Goal: Task Accomplishment & Management: Complete application form

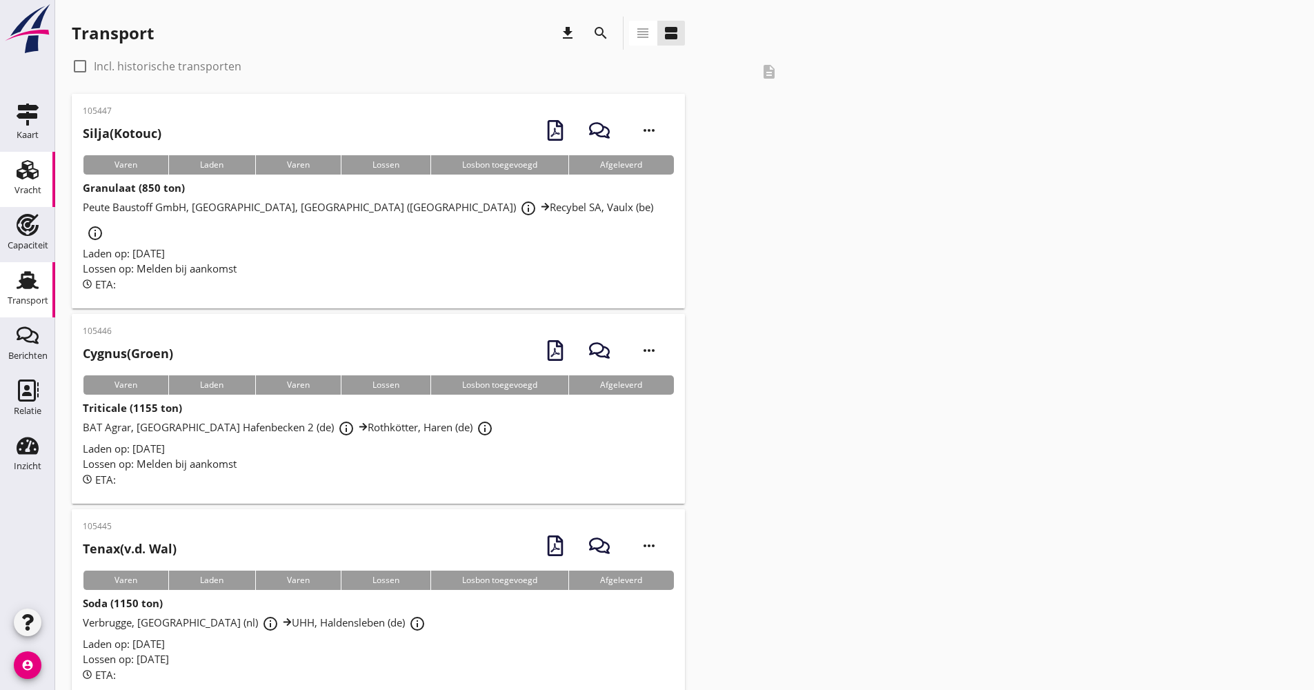
click at [41, 172] on div "Vracht" at bounding box center [27, 170] width 33 height 22
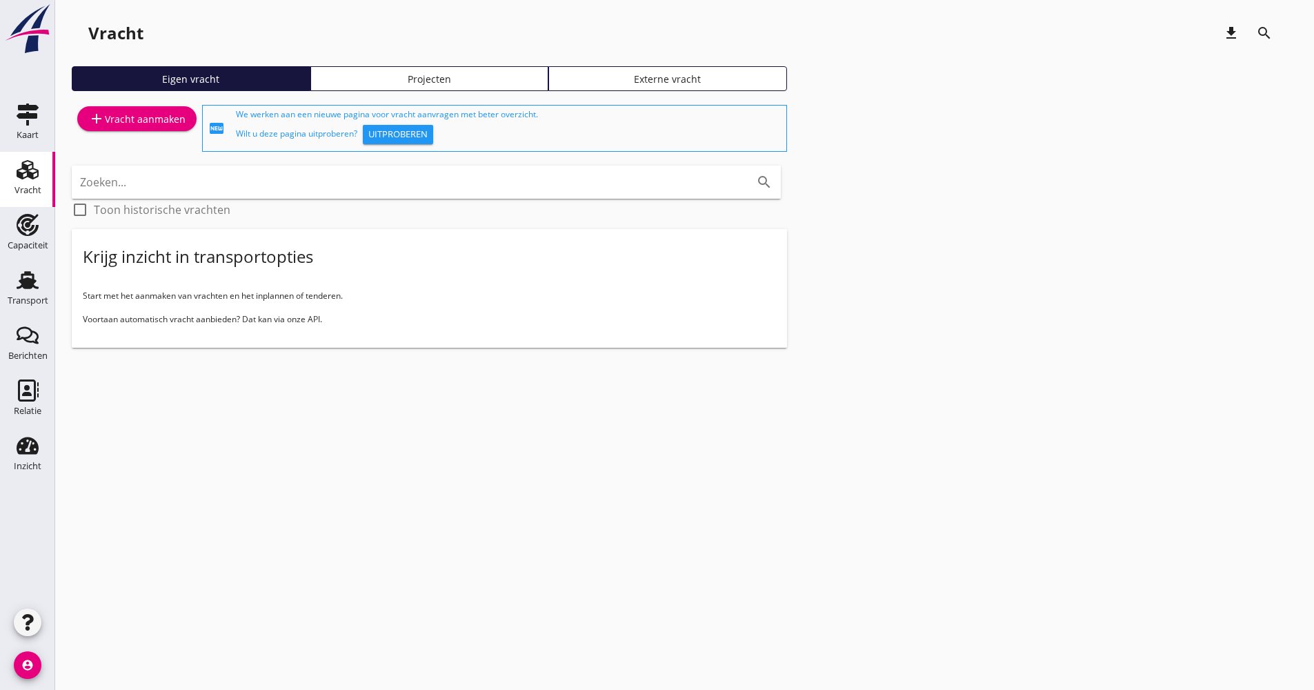
click at [408, 59] on div "Vracht download search Eigen vracht Projecten Externe vracht add Vracht aanmake…" at bounding box center [684, 193] width 1259 height 386
click at [409, 70] on link "Projecten" at bounding box center [429, 78] width 239 height 25
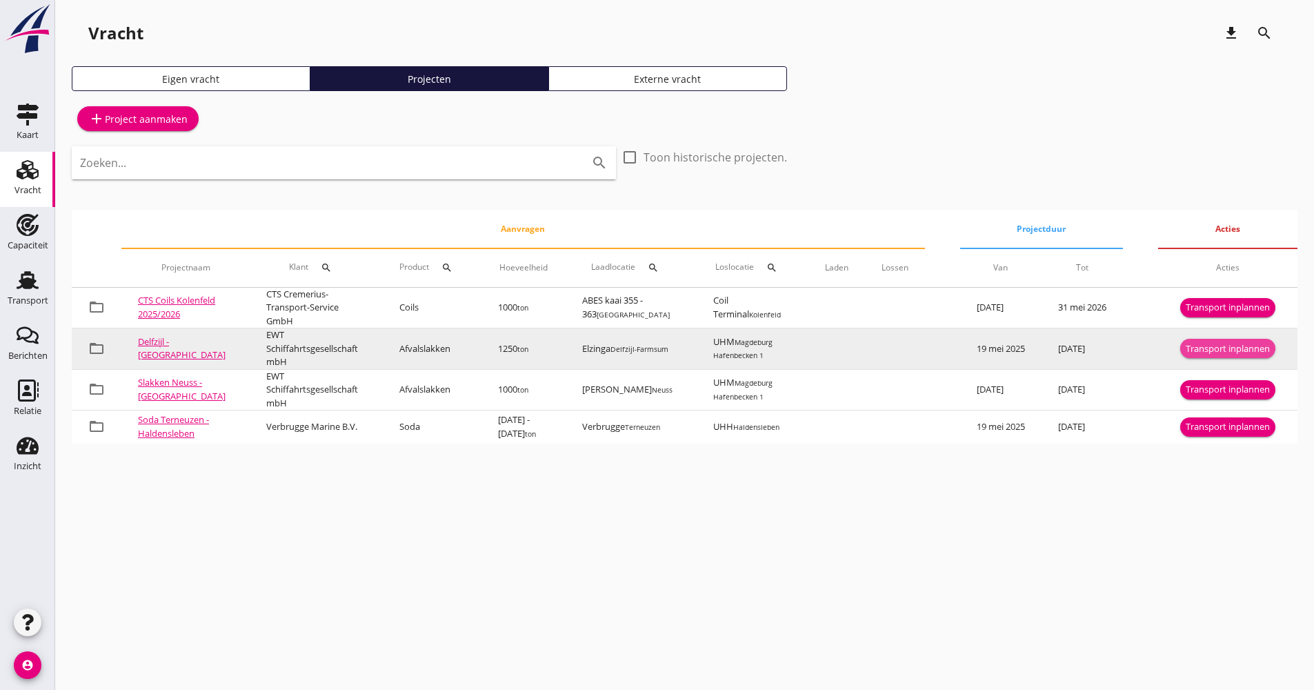
click at [1268, 347] on div "Transport inplannen" at bounding box center [1227, 349] width 84 height 14
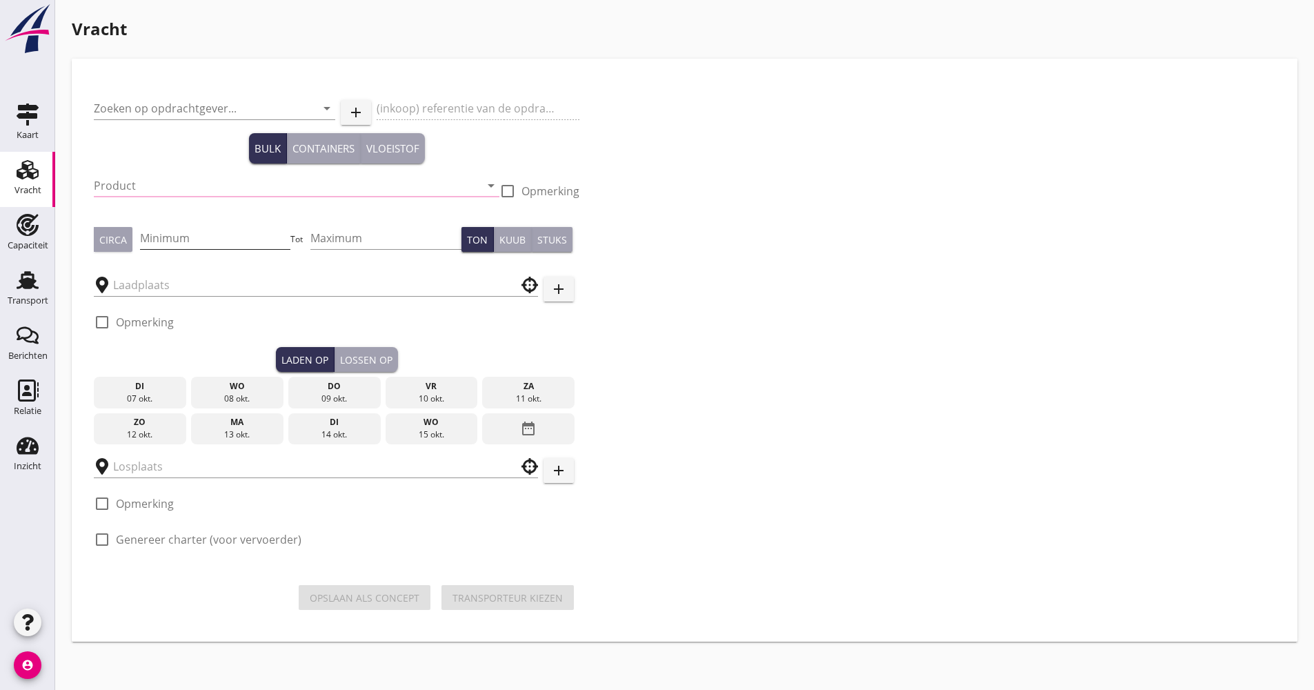
type input "EWT Schiffahrtsgesellschaft mbH"
type input "Afvalslakken (6152)"
type input "1250"
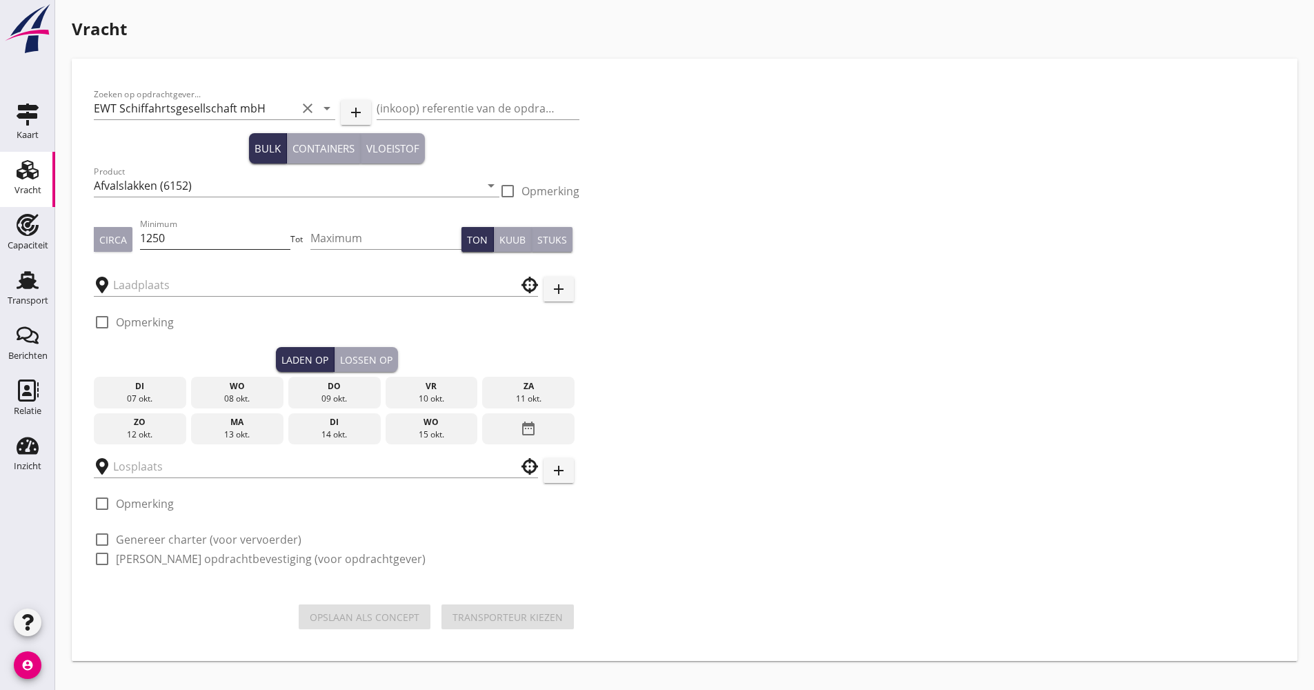
click at [200, 245] on input "1250" at bounding box center [215, 238] width 151 height 22
type input "Elzinga"
type input "UHM"
checkbox input "true"
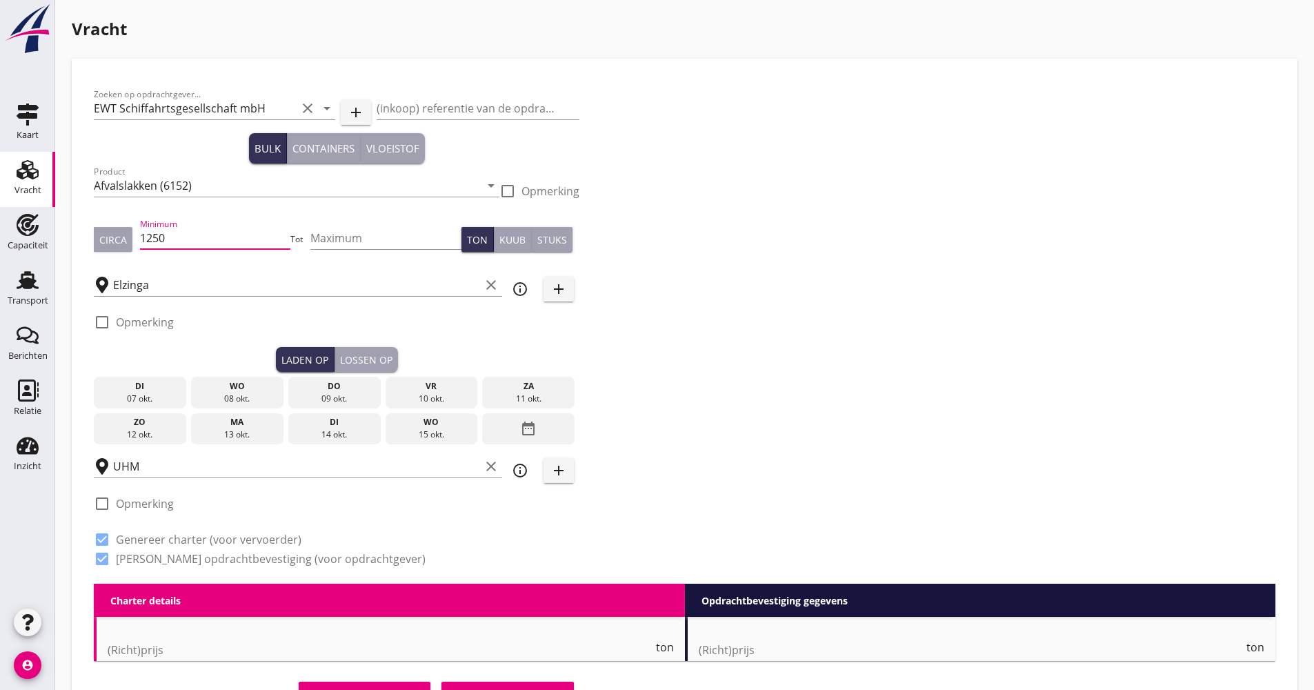
checkbox input "false"
radio input "false"
checkbox input "true"
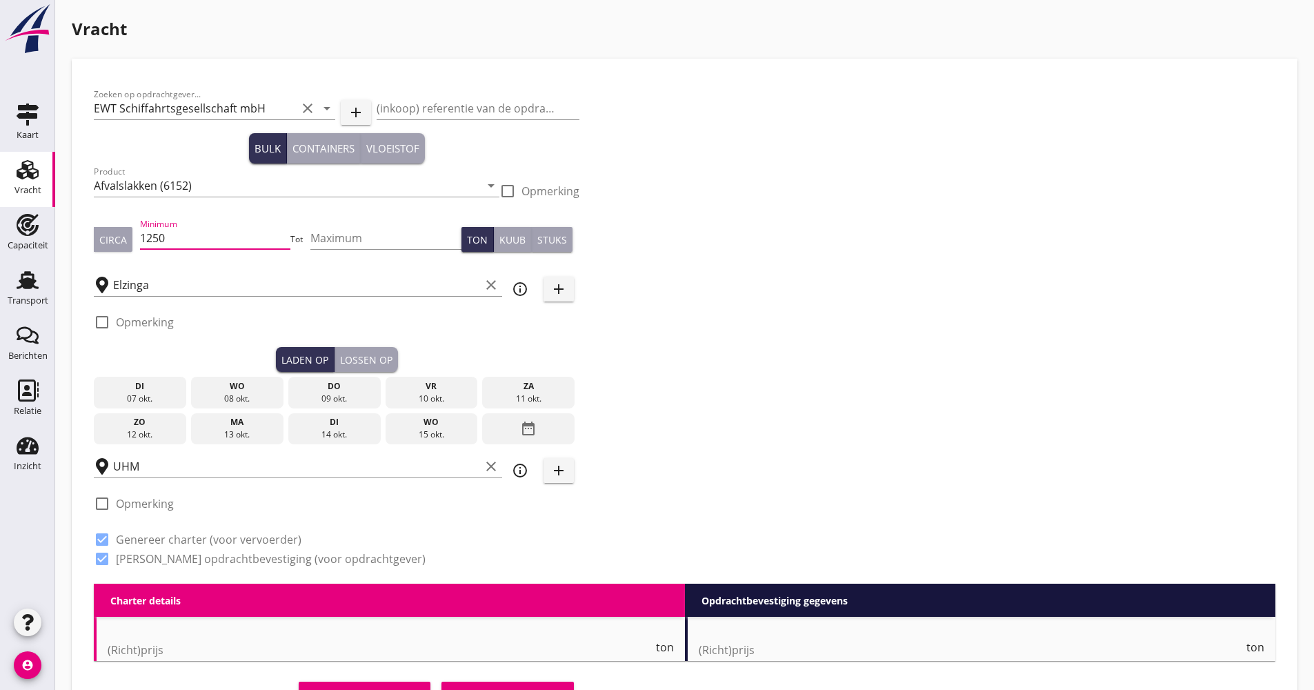
checkbox input "true"
type input "2"
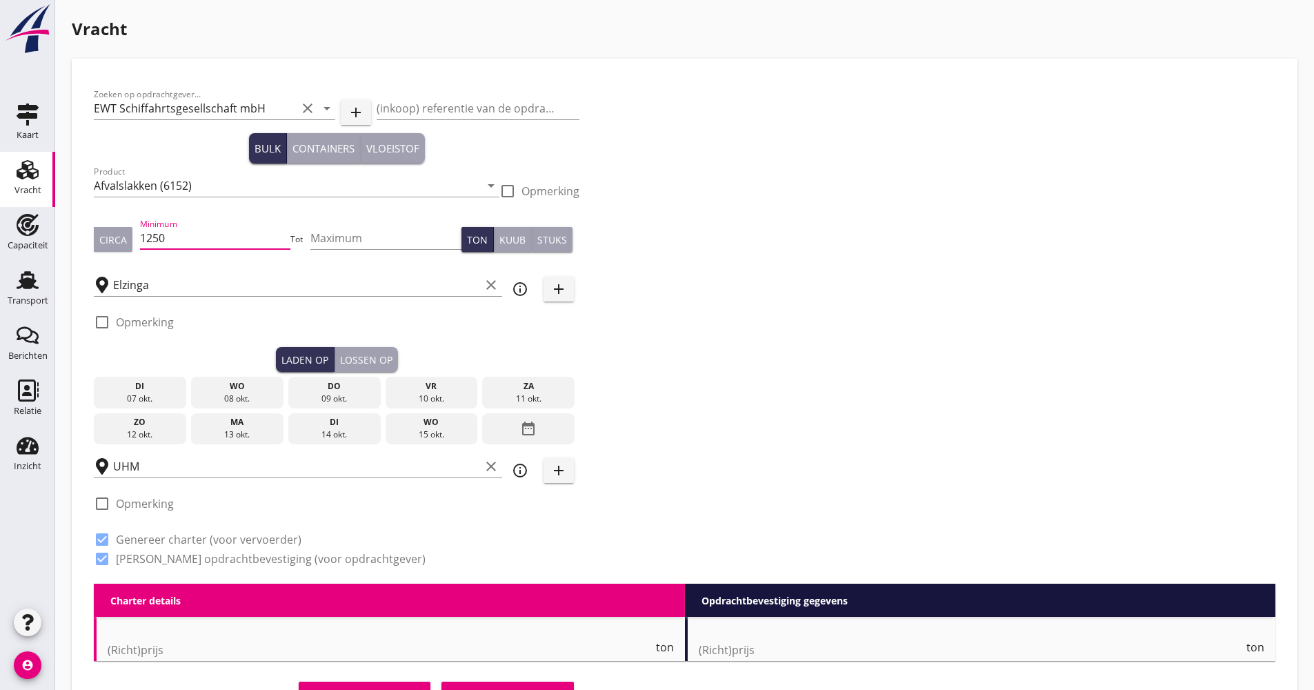
type input "21"
type input "12.25"
checkbox input "false"
radio input "false"
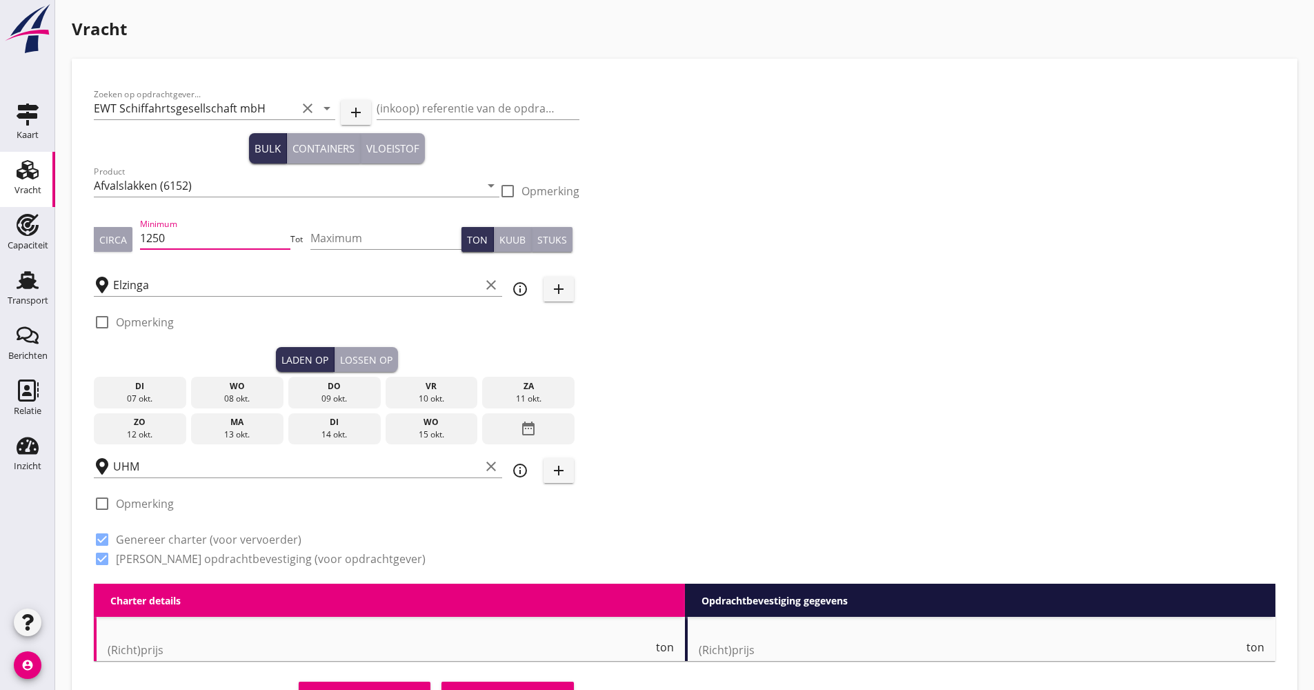
radio input "false"
checkbox input "true"
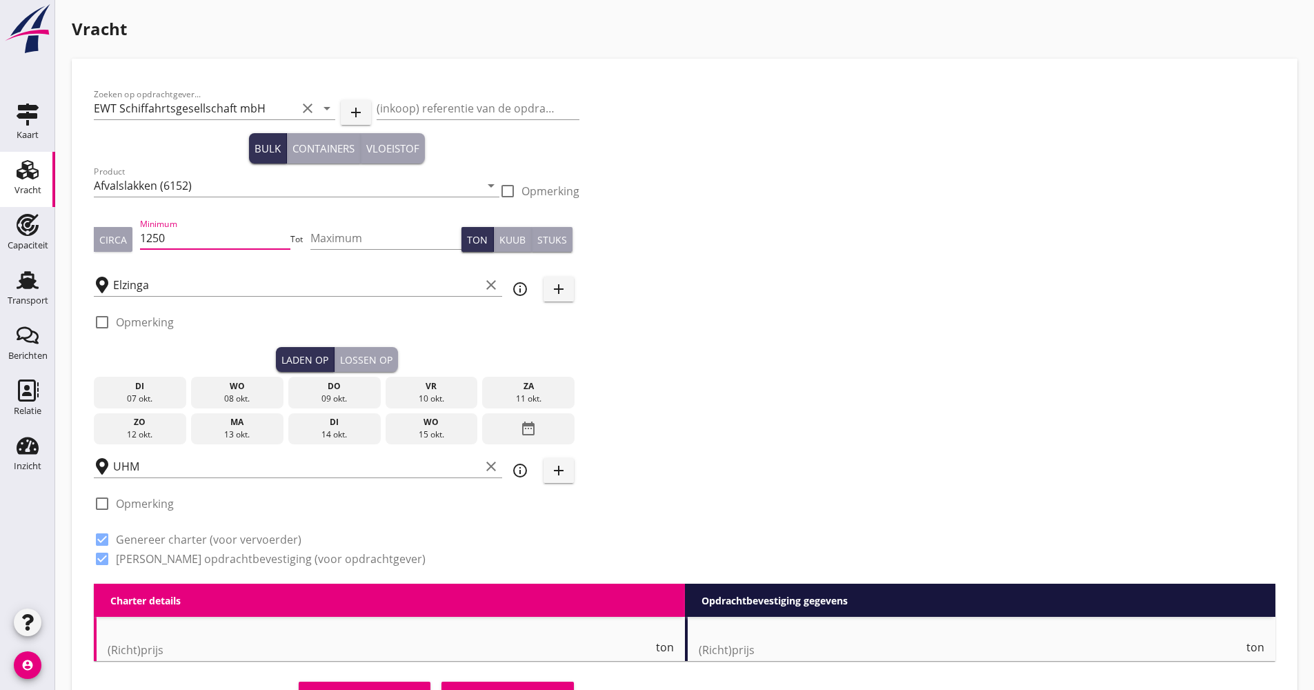
type input "2"
type input "1"
type input "21"
drag, startPoint x: 178, startPoint y: 241, endPoint x: 133, endPoint y: 241, distance: 44.8
click at [133, 241] on div "Circa Minimum 1250 Tot Maximum Ton Kuub Stuks" at bounding box center [336, 239] width 485 height 47
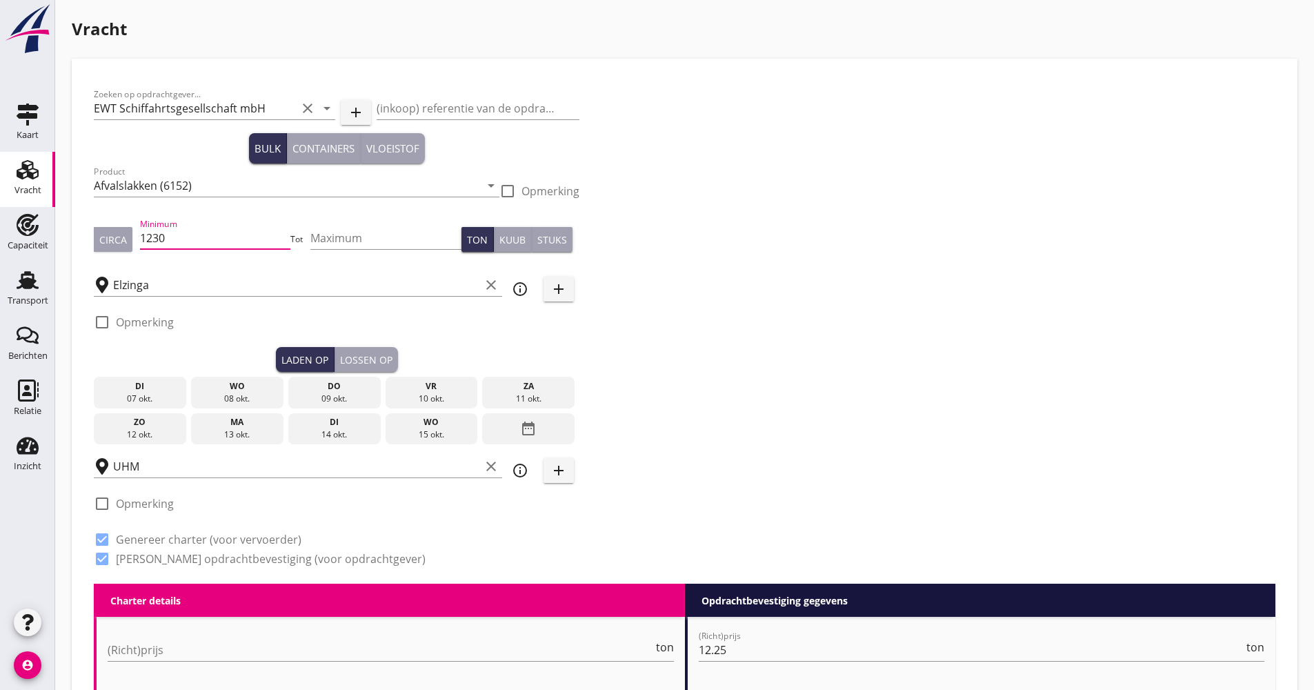
type input "1230"
type input "1240"
click at [514, 390] on div "za" at bounding box center [528, 386] width 86 height 12
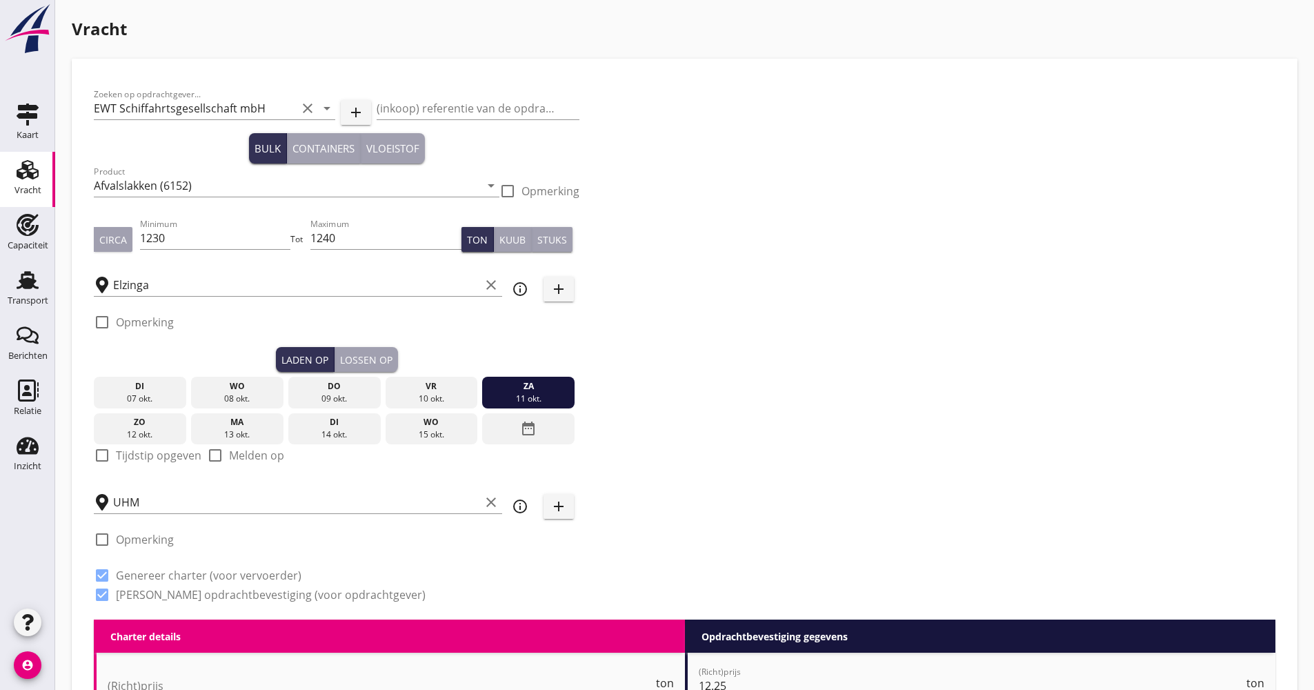
click at [148, 457] on label "Tijdstip opgeven" at bounding box center [159, 455] width 86 height 14
checkbox input "true"
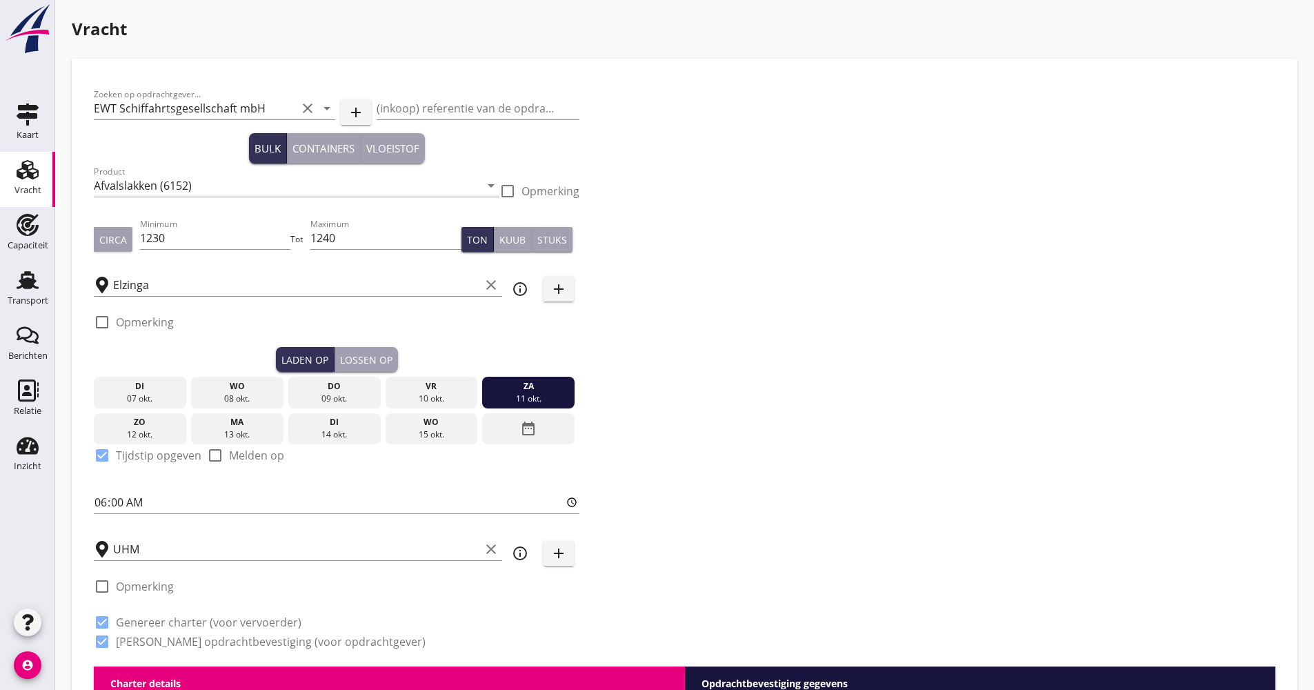
click at [545, 434] on div "date_range" at bounding box center [528, 429] width 92 height 32
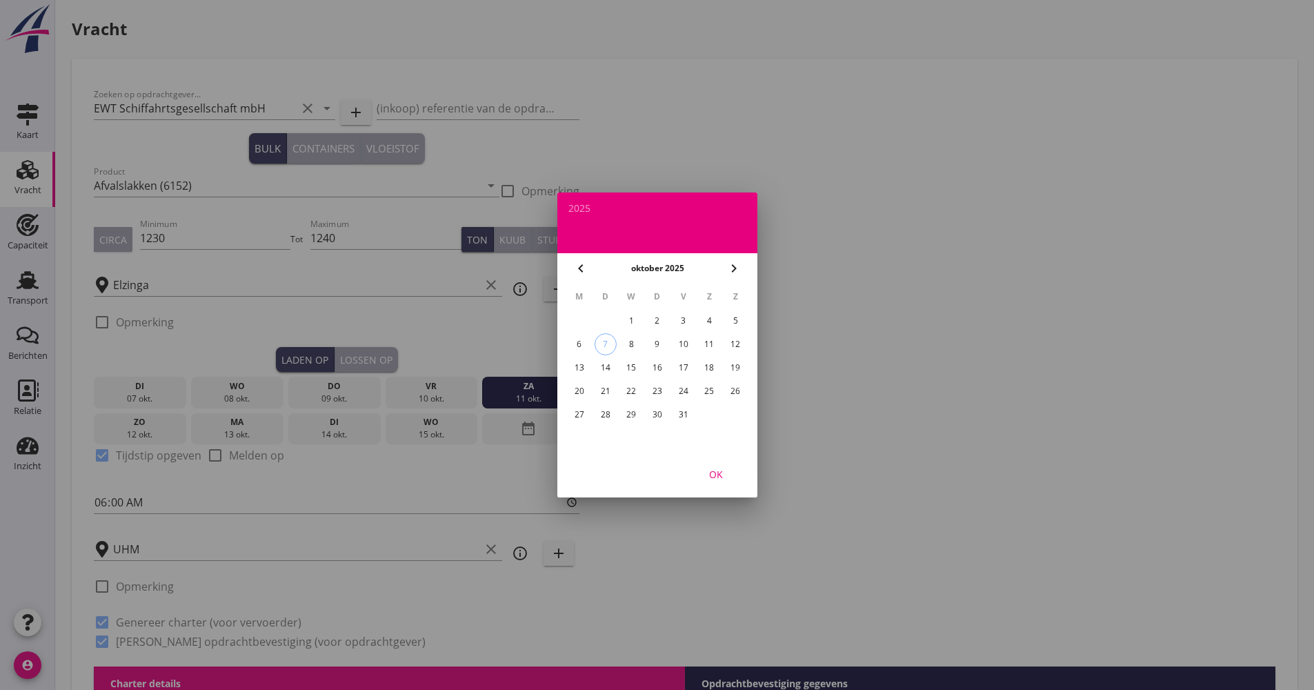
click at [684, 370] on div "17" at bounding box center [683, 368] width 22 height 22
click at [723, 468] on div "OK" at bounding box center [715, 474] width 39 height 14
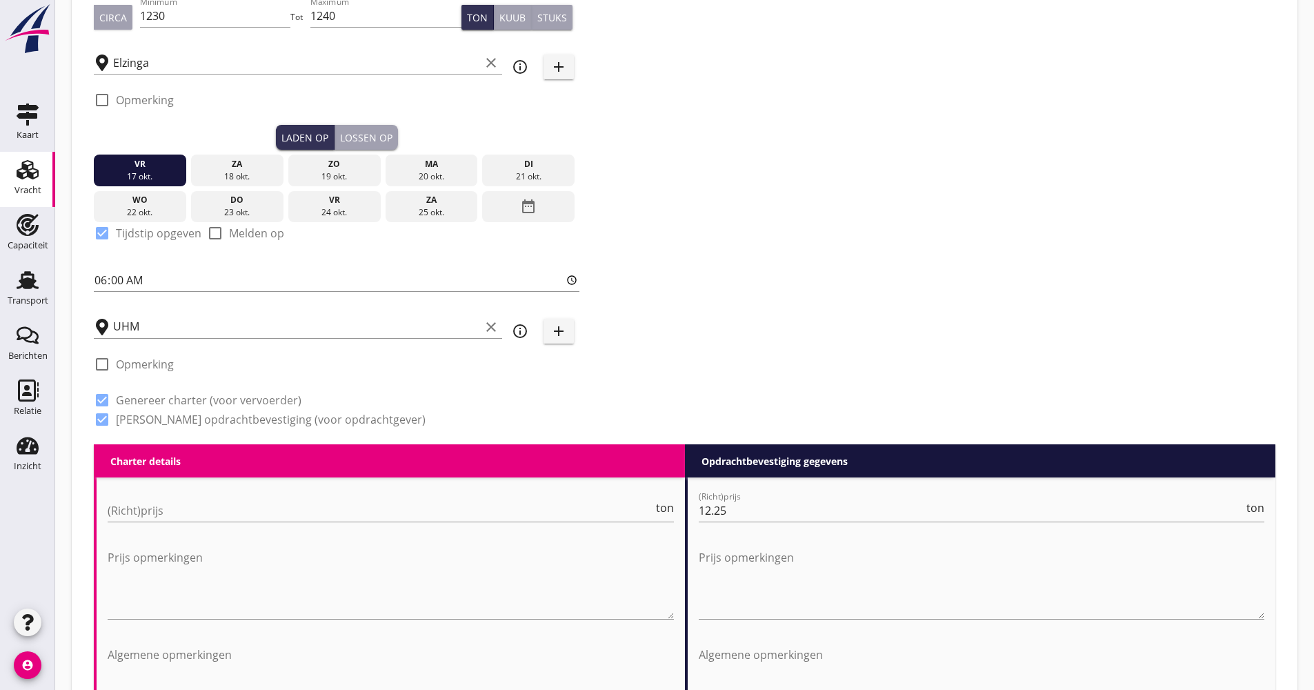
scroll to position [345, 0]
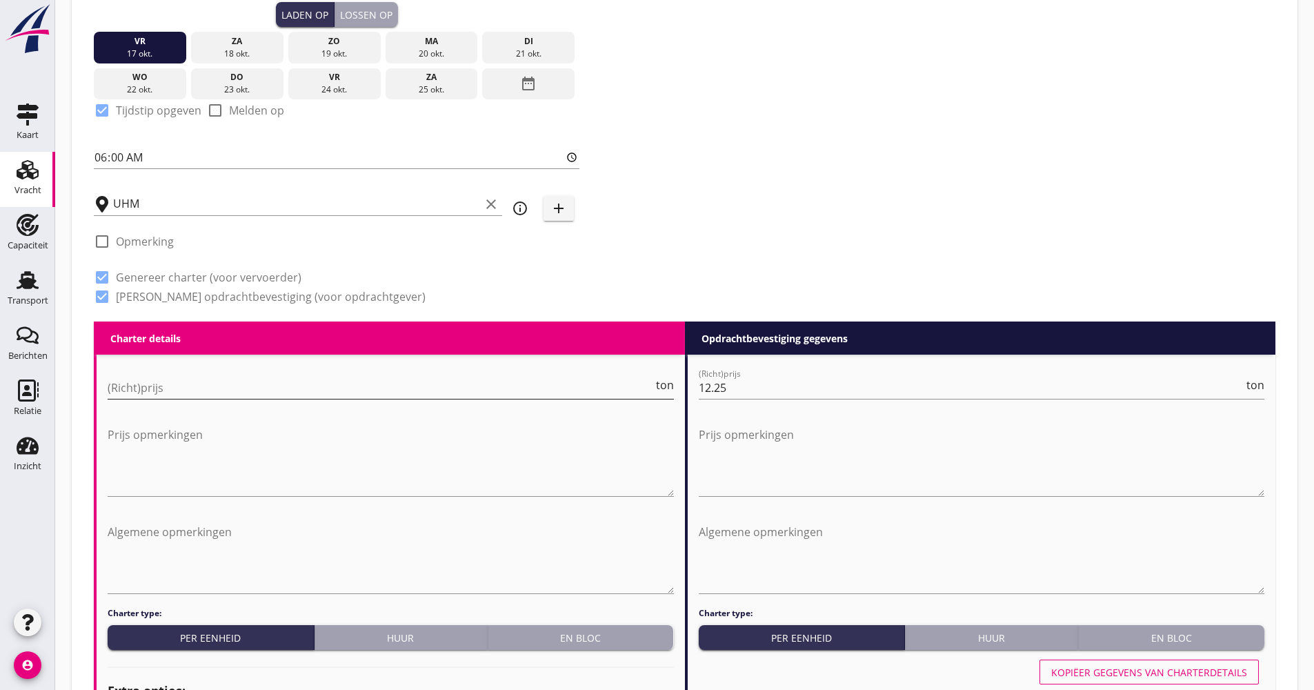
click at [172, 381] on input "(Richt)prijs" at bounding box center [380, 388] width 545 height 22
type input "11.25"
click at [1003, 179] on div "Zoeken op opdrachtgever... EWT Schiffahrtsgesellschaft mbH clear arrow_drop_dow…" at bounding box center [684, 28] width 1192 height 585
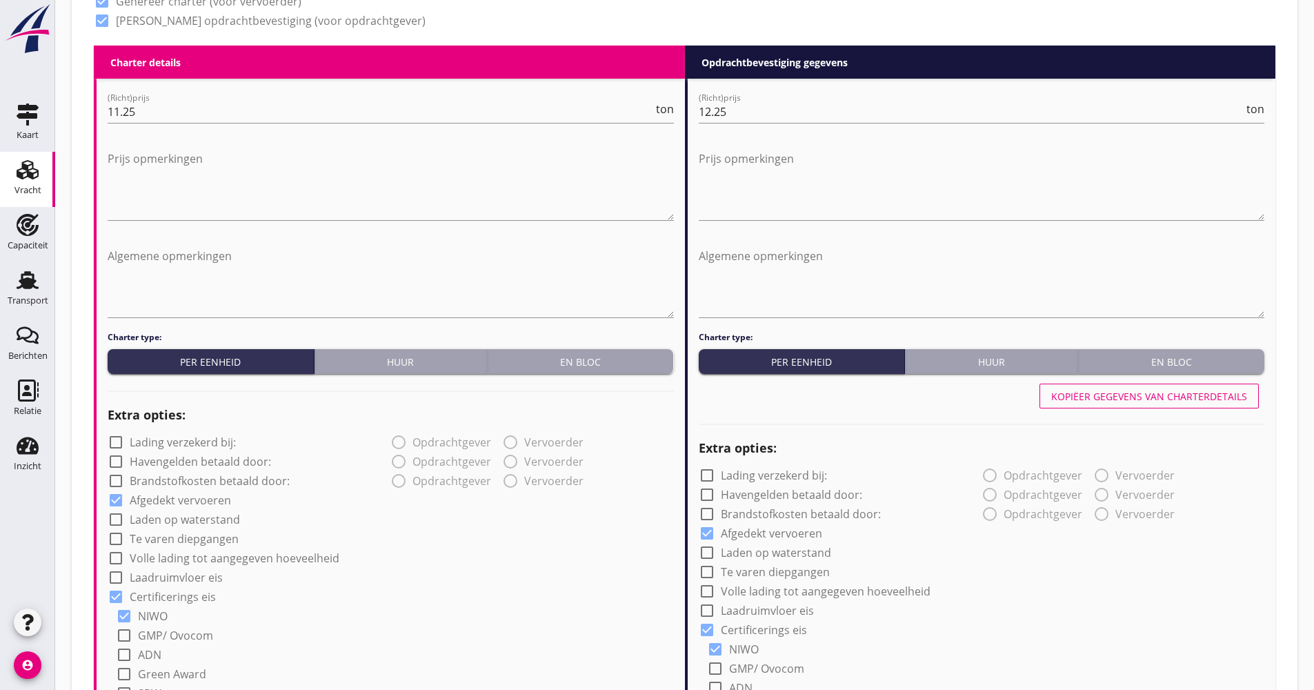
scroll to position [828, 0]
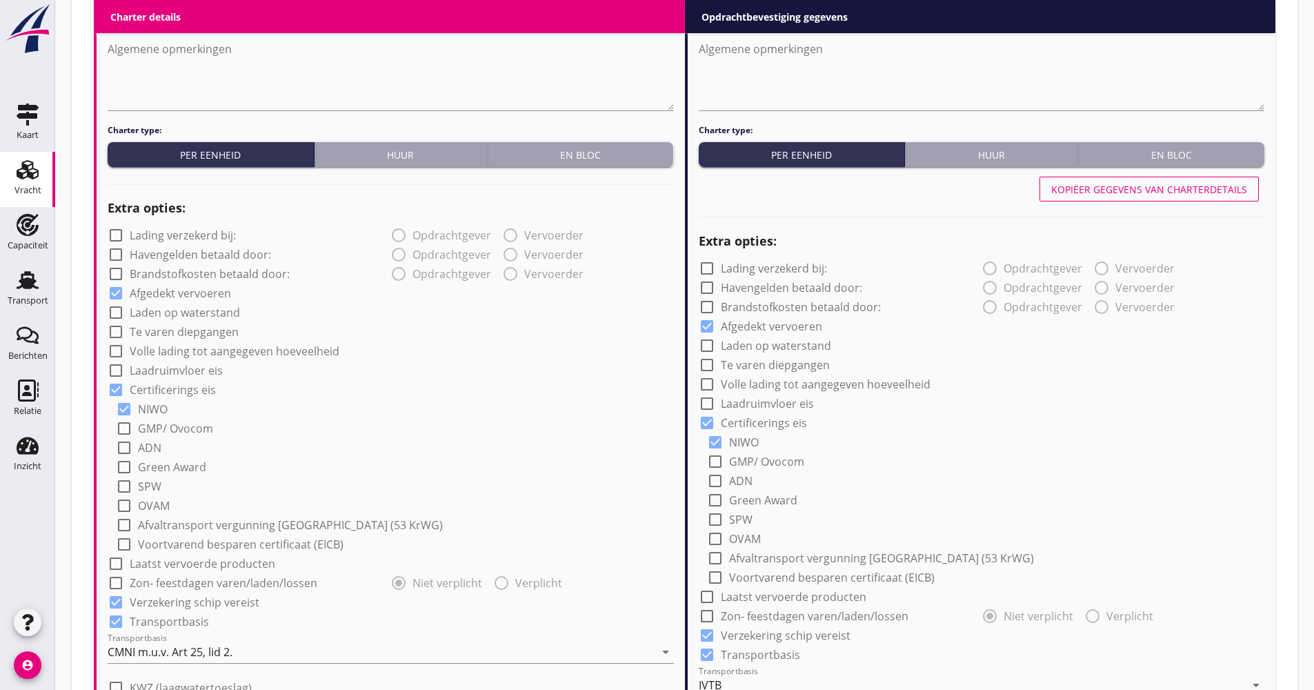
click at [191, 289] on label "Afgedekt vervoeren" at bounding box center [180, 293] width 101 height 14
checkbox input "false"
click at [166, 350] on label "Volle lading tot aangegeven hoeveelheid" at bounding box center [235, 351] width 210 height 14
checkbox input "true"
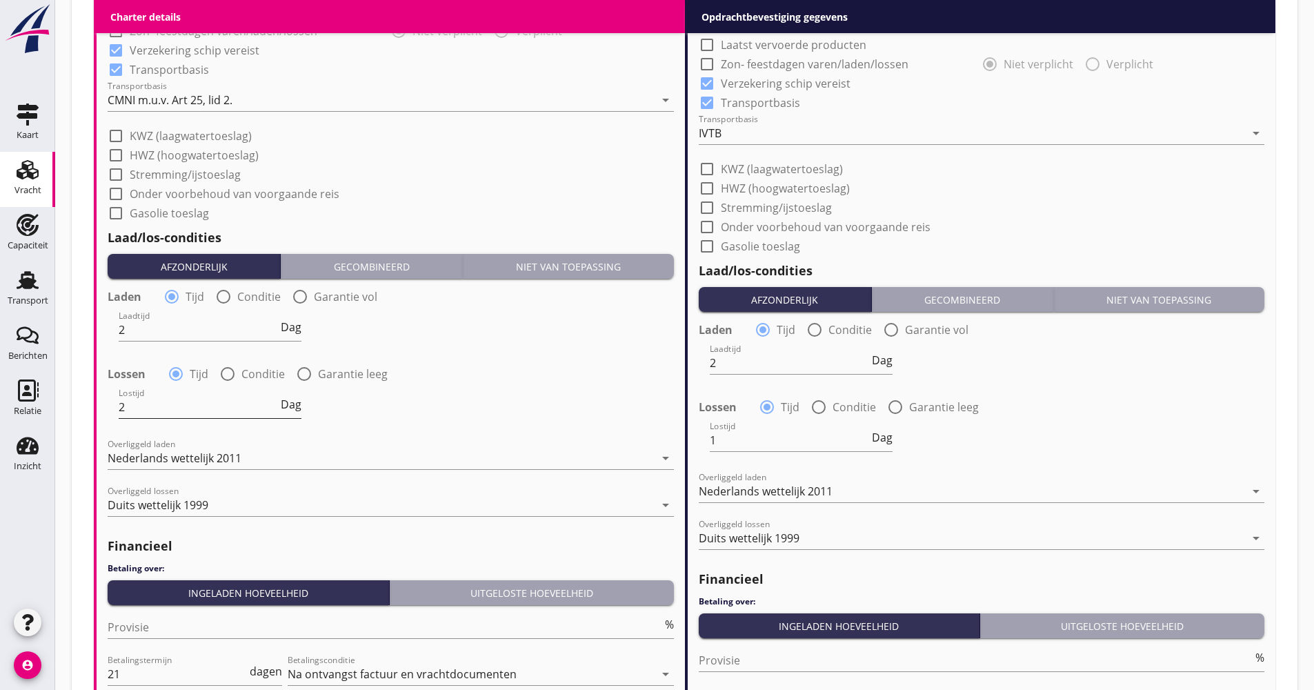
scroll to position [1, 0]
click at [160, 630] on input "Provisie" at bounding box center [385, 627] width 554 height 22
type input "5.00"
drag, startPoint x: 93, startPoint y: 666, endPoint x: 72, endPoint y: 668, distance: 21.4
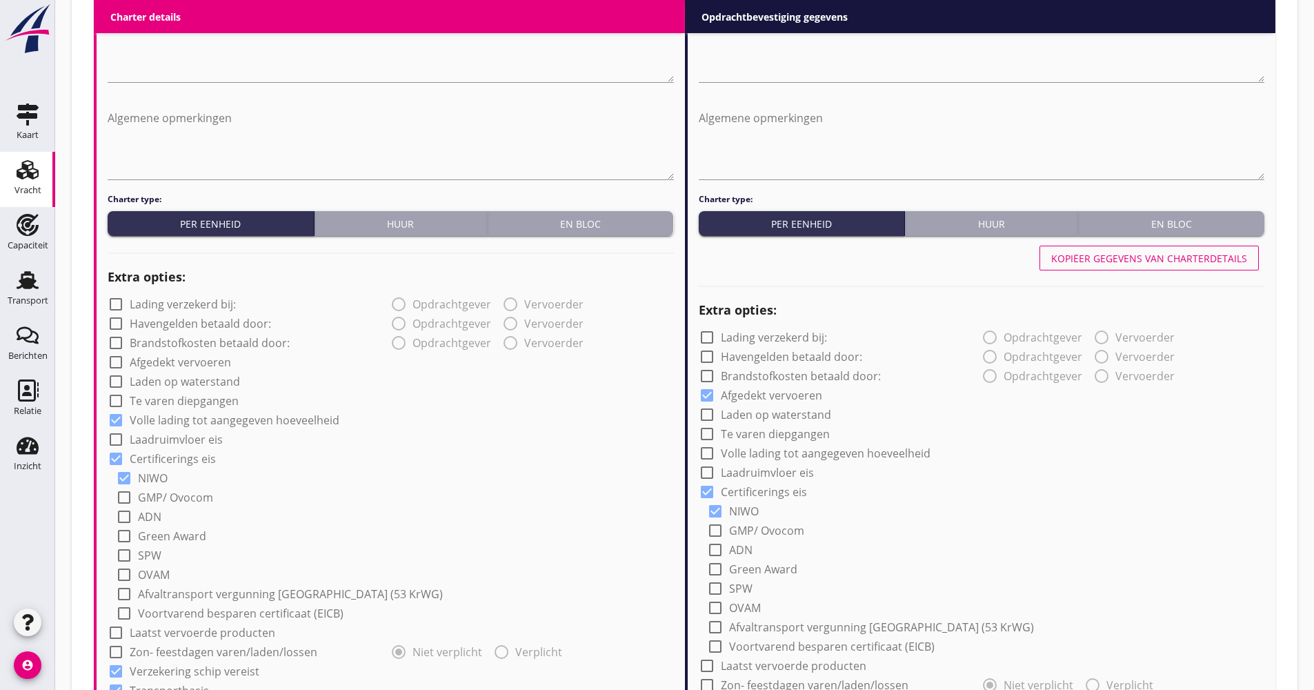
click at [1081, 259] on div "Kopiëer gegevens van charterdetails" at bounding box center [1149, 258] width 196 height 14
checkbox input "false"
checkbox input "true"
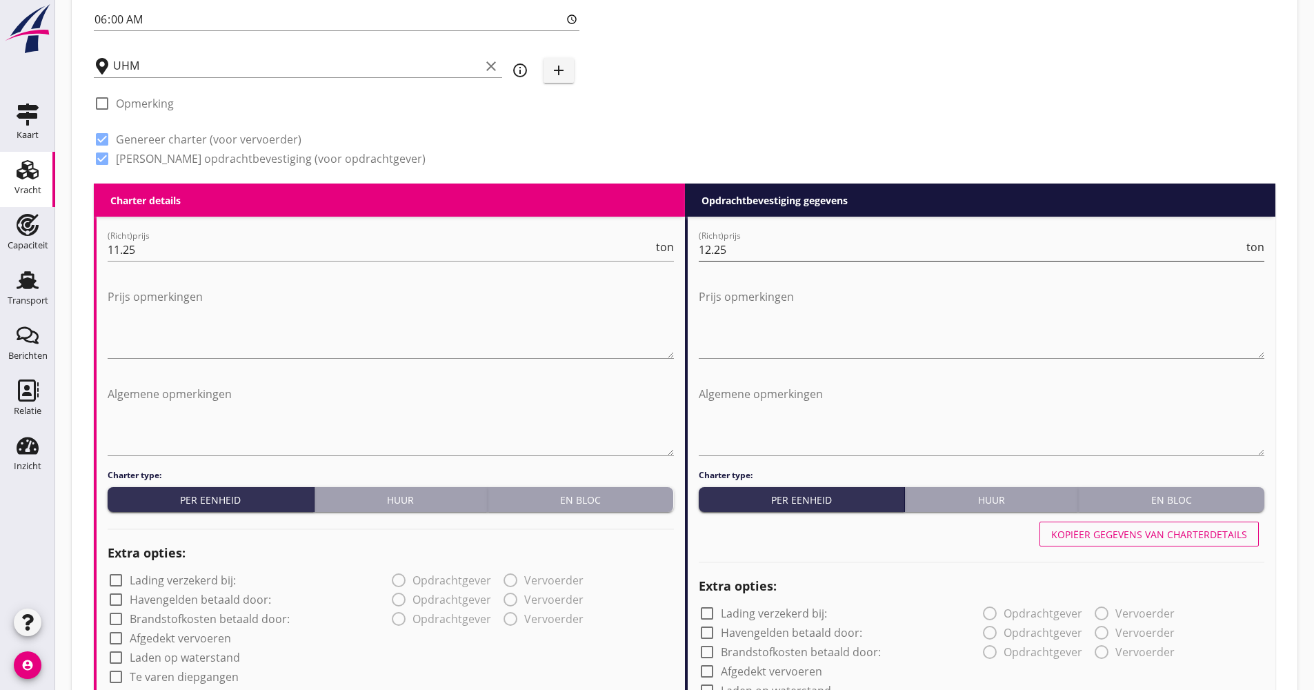
click at [767, 243] on input "12.25" at bounding box center [971, 250] width 545 height 22
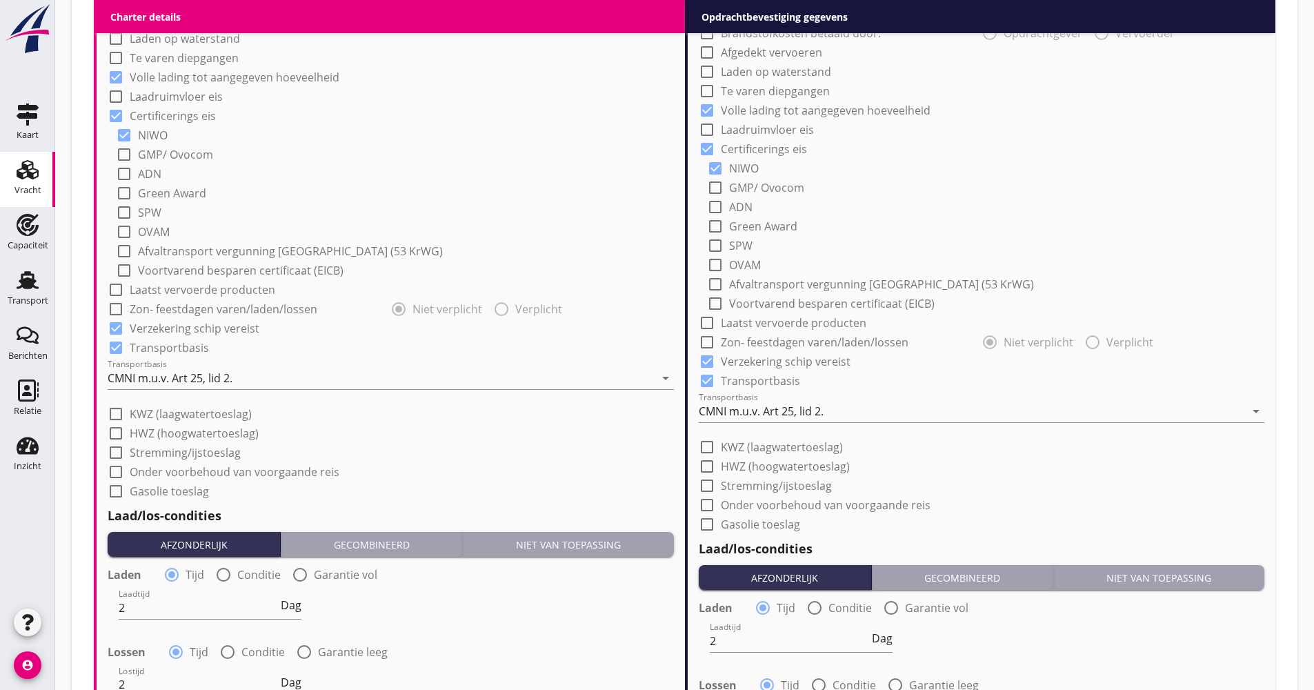
scroll to position [1103, 0]
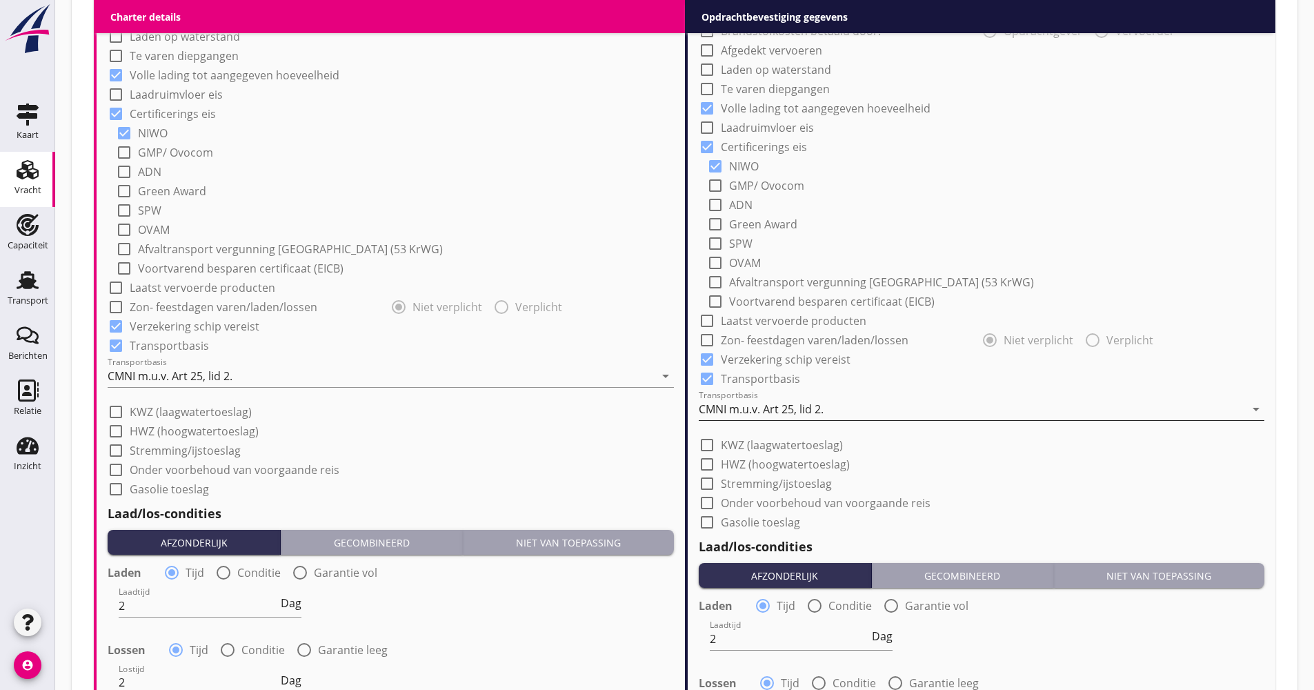
click at [761, 412] on div "CMNI m.u.v. Art 25, lid 2." at bounding box center [761, 409] width 125 height 12
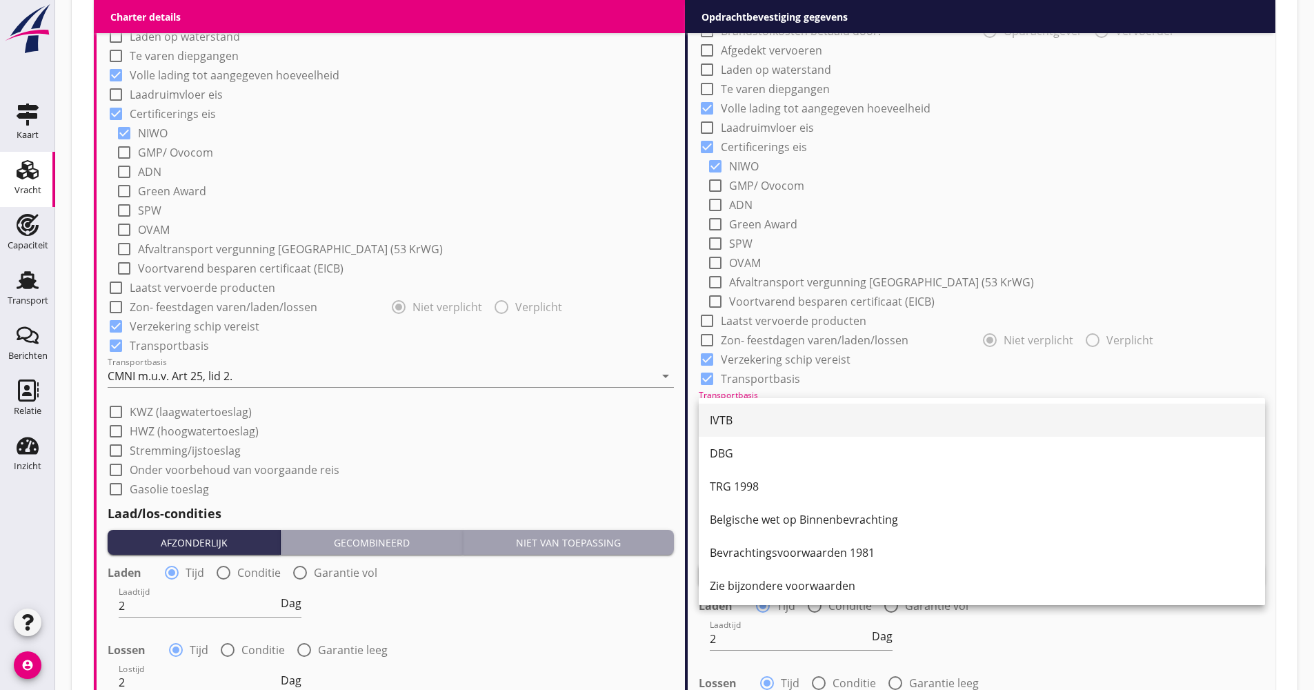
click at [759, 417] on div "IVTB" at bounding box center [982, 420] width 544 height 17
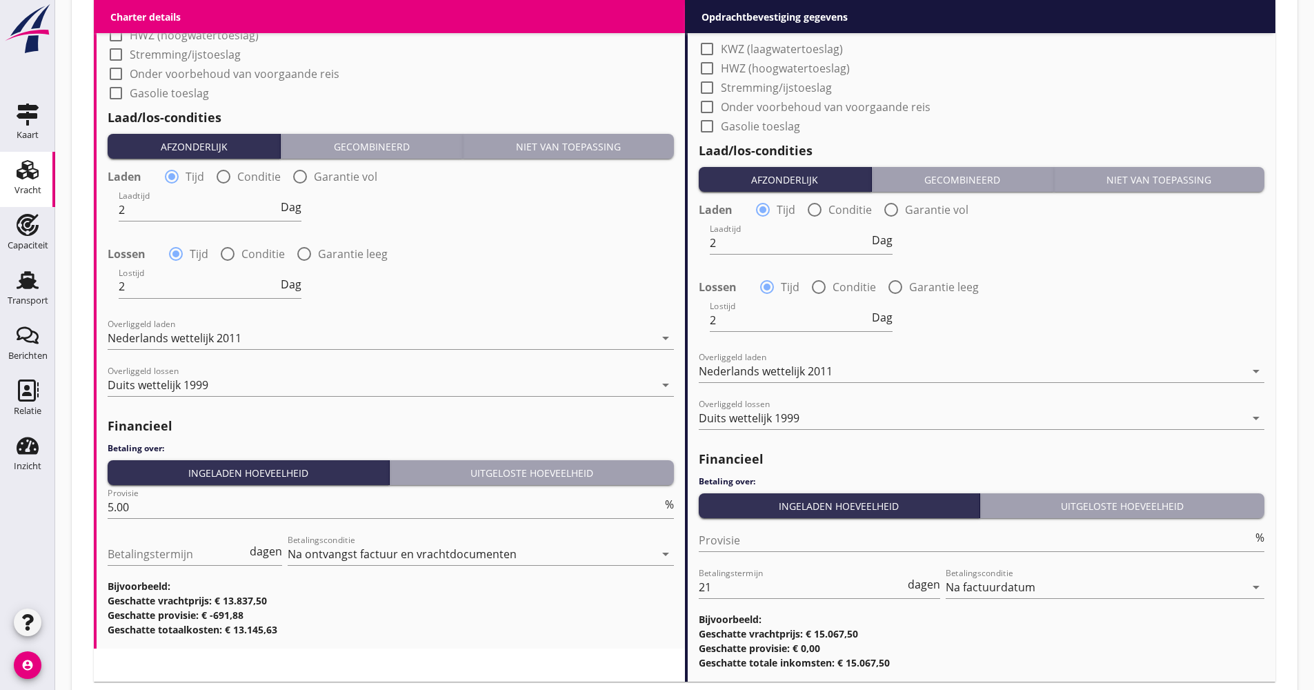
scroll to position [1585, 0]
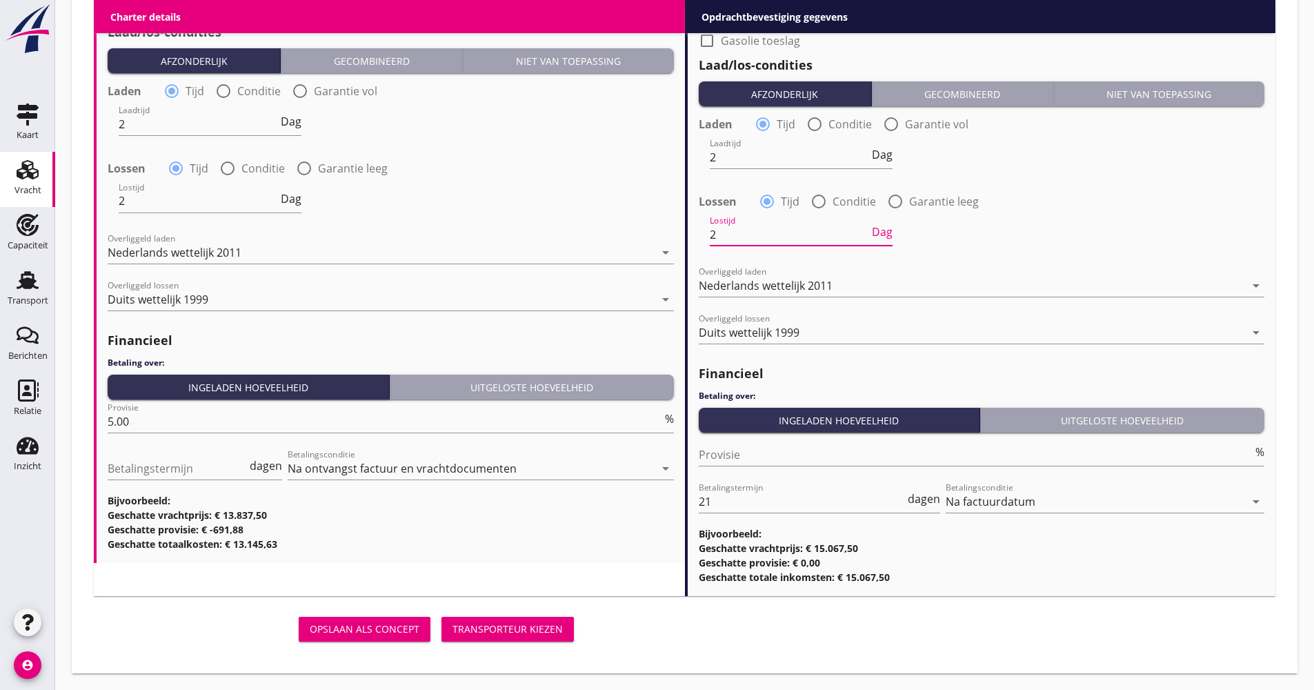
drag, startPoint x: 731, startPoint y: 228, endPoint x: 721, endPoint y: 281, distance: 54.0
type input "1"
click at [719, 500] on input "21" at bounding box center [802, 501] width 207 height 22
click at [512, 627] on div "Transporteur kiezen" at bounding box center [507, 628] width 110 height 14
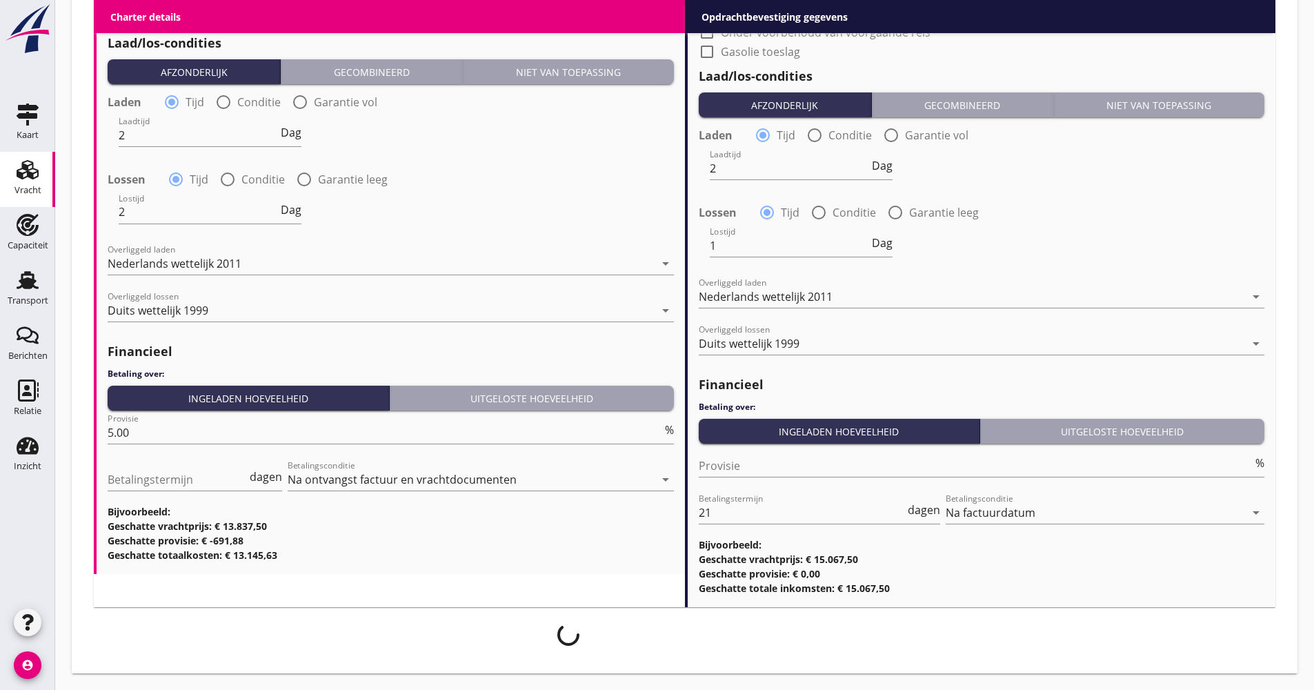
scroll to position [1574, 0]
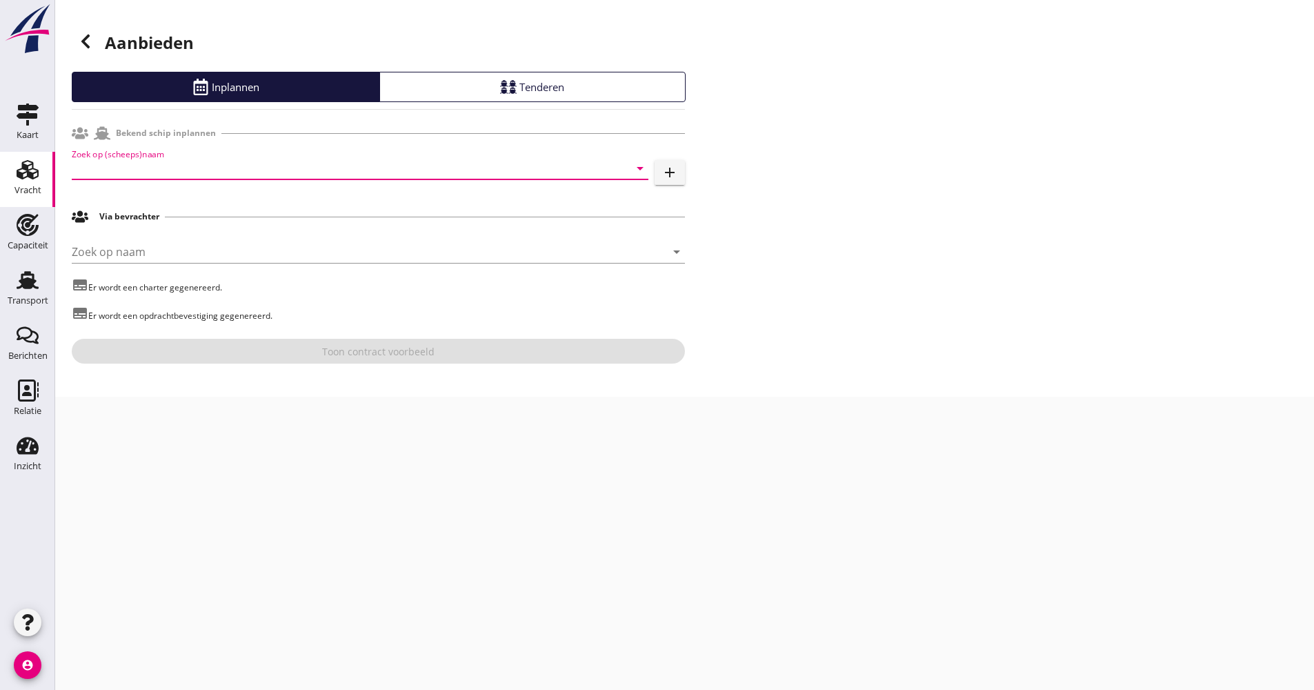
click at [151, 171] on input "Zoek op (scheeps)naam" at bounding box center [341, 168] width 538 height 22
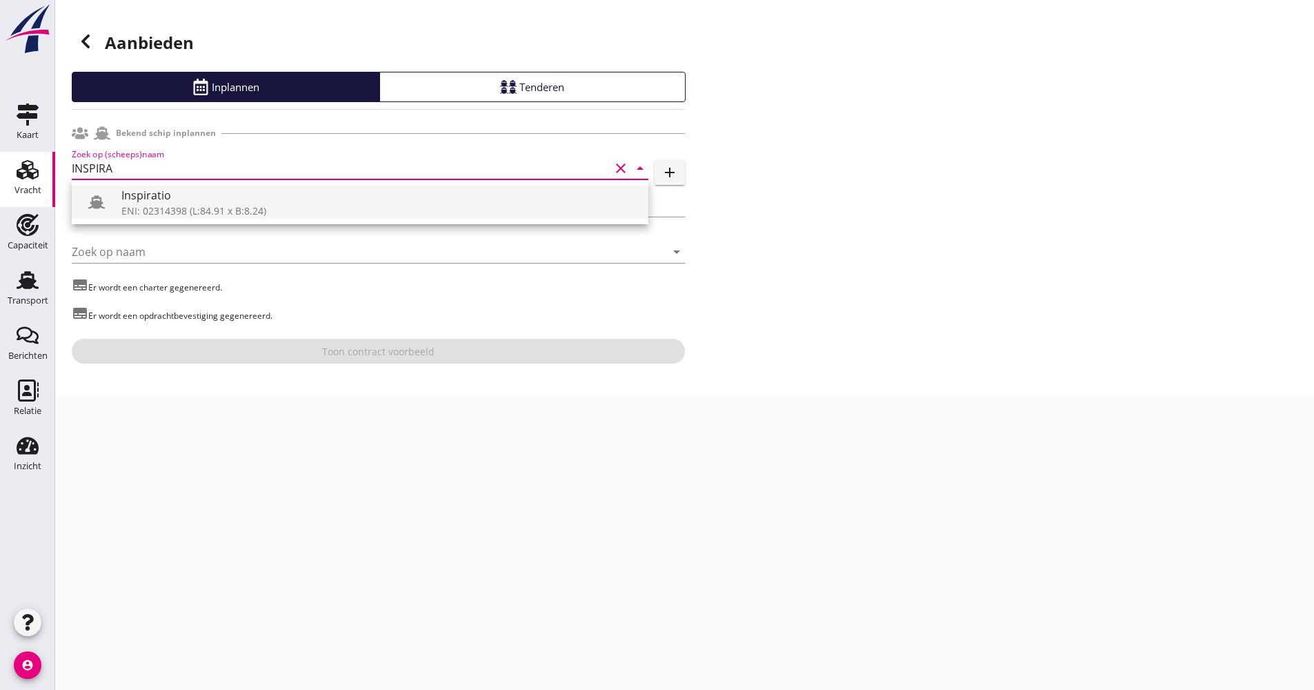
click at [152, 212] on div "ENI: 02314398 (L:84.91 x B:8.24)" at bounding box center [379, 210] width 516 height 14
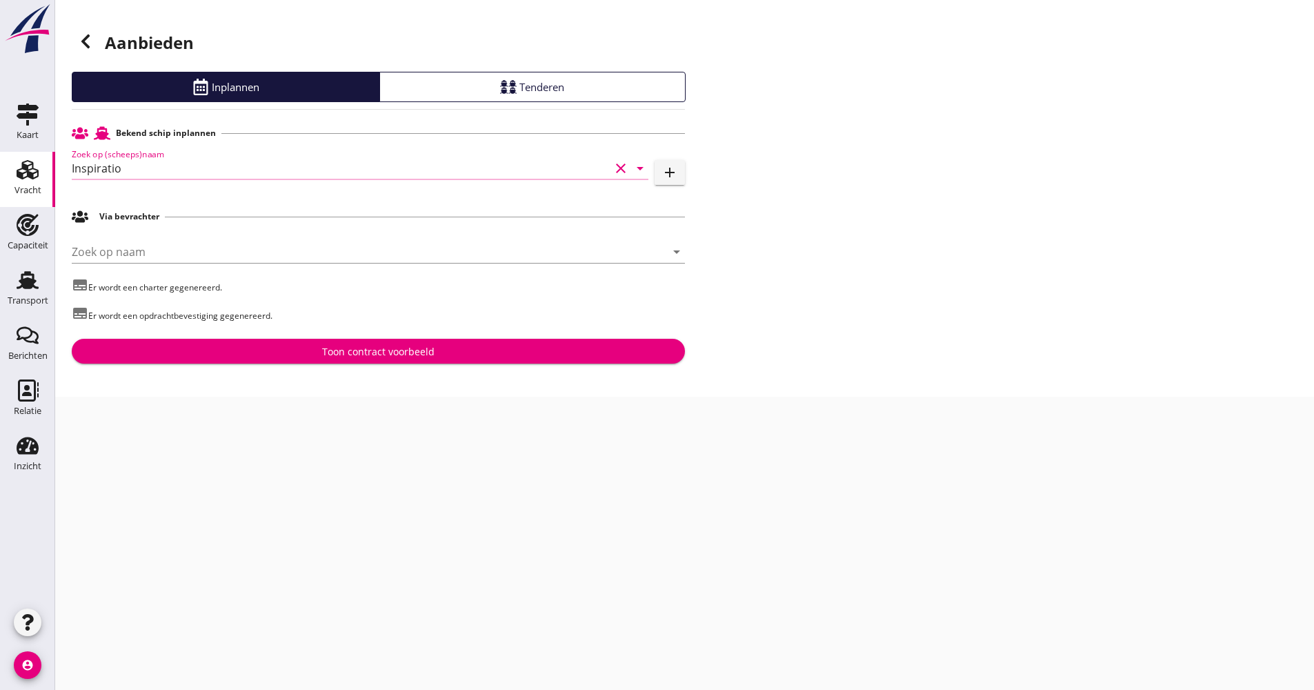
type input "Inspiratio"
click at [210, 341] on button "Toon contract voorbeeld" at bounding box center [378, 351] width 613 height 25
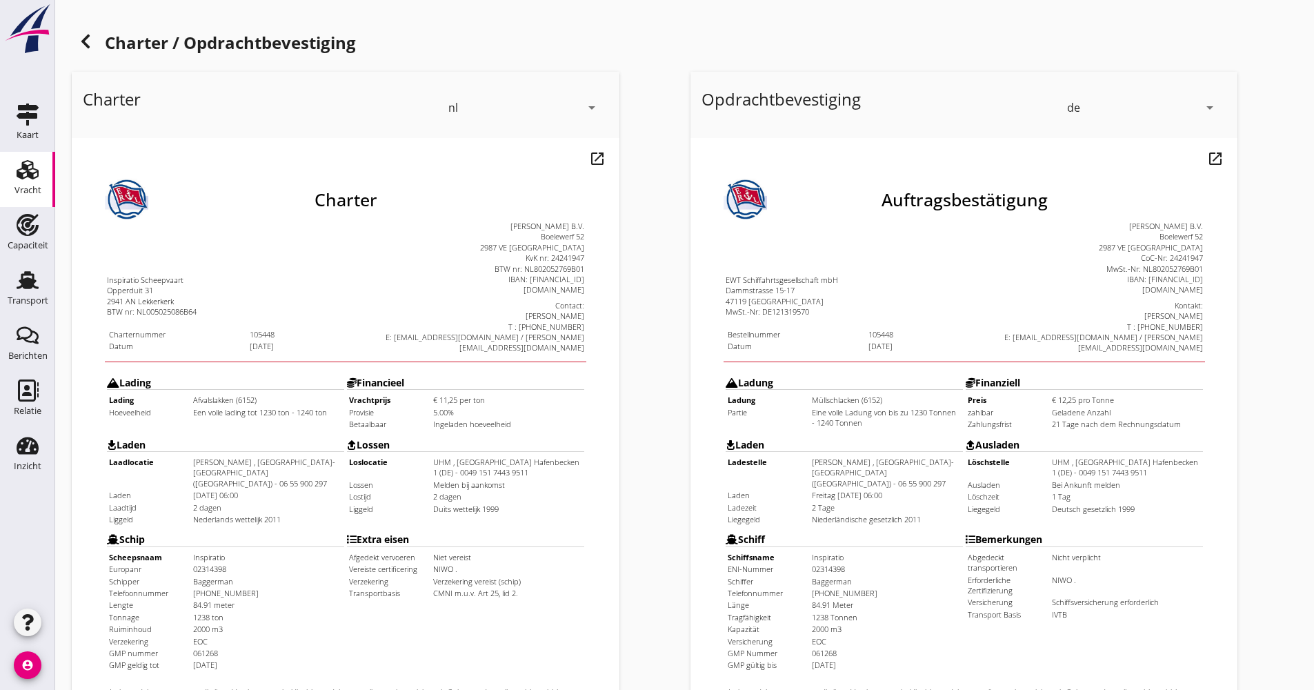
click at [89, 41] on icon at bounding box center [85, 41] width 17 height 17
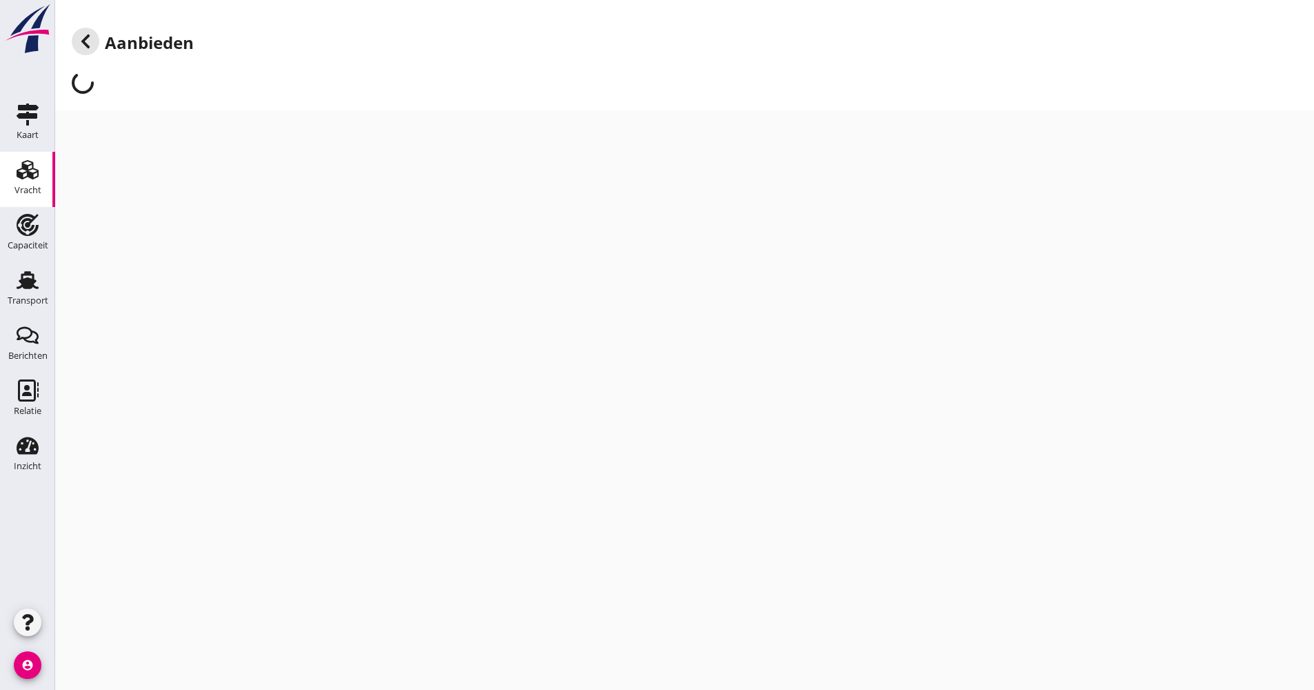
click at [89, 41] on icon at bounding box center [85, 41] width 17 height 17
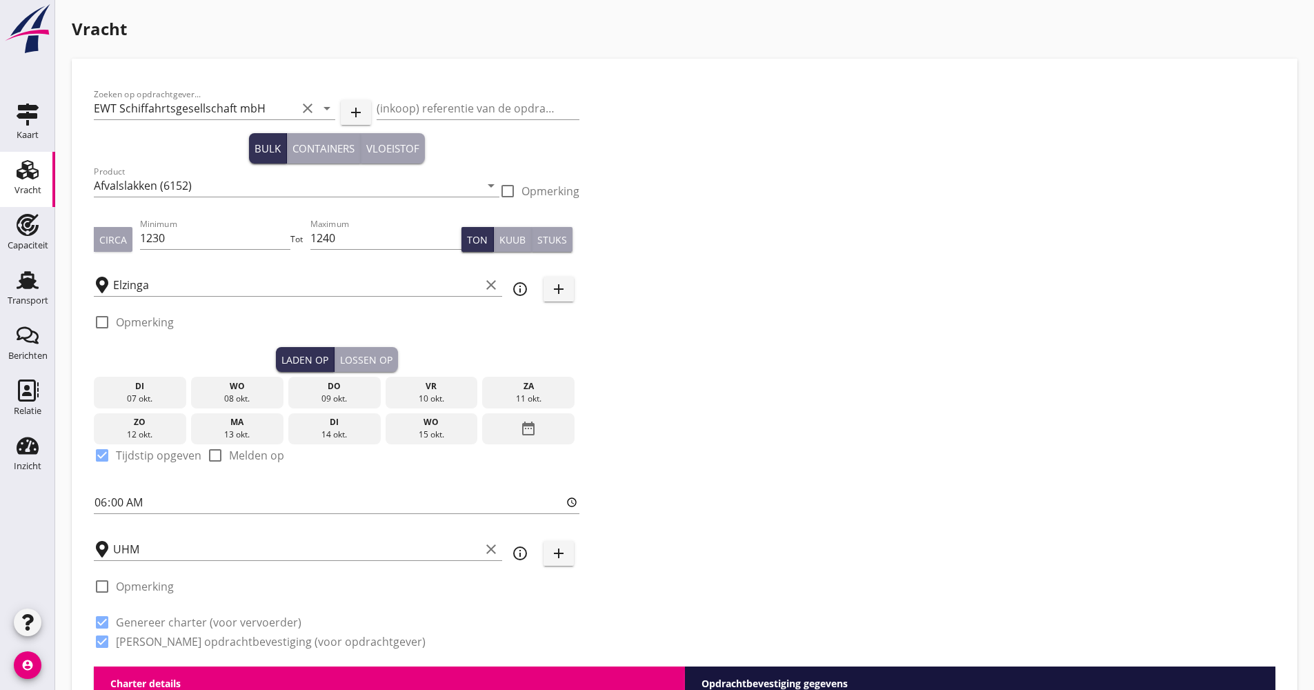
click at [504, 392] on div "11 okt." at bounding box center [528, 398] width 86 height 12
click at [348, 364] on div "Lossen op" at bounding box center [366, 359] width 52 height 14
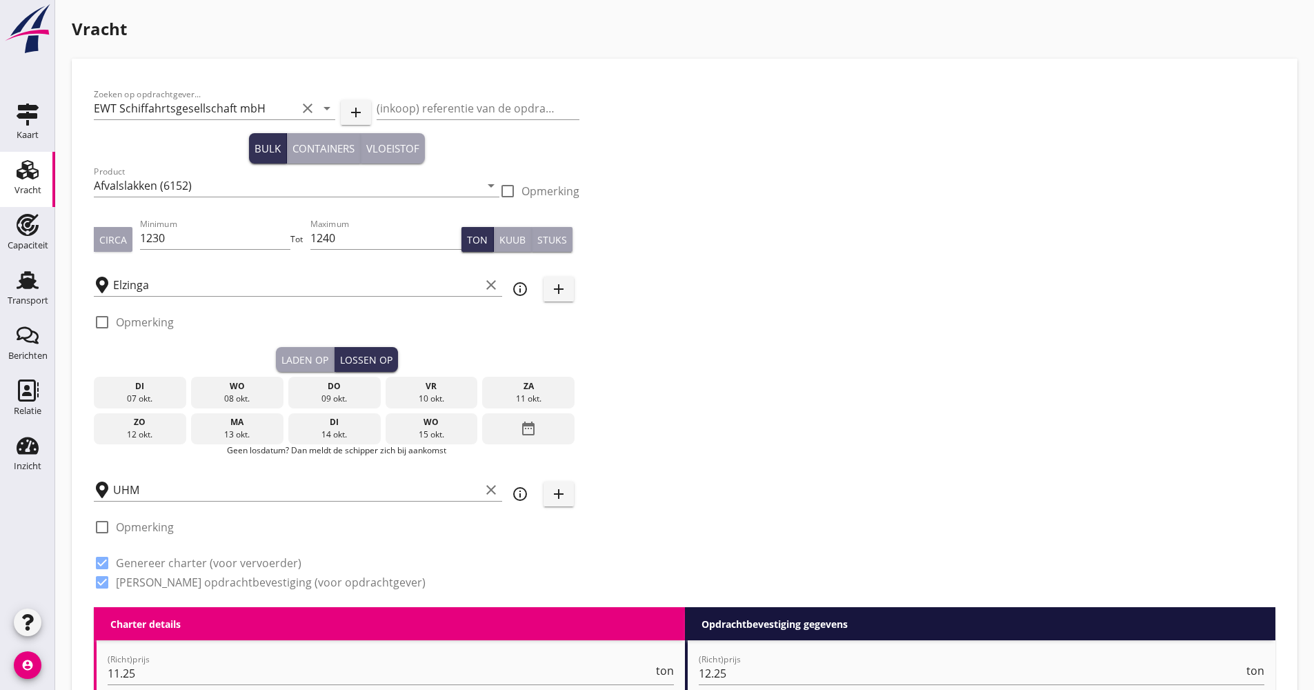
click at [525, 429] on icon "date_range" at bounding box center [528, 428] width 17 height 25
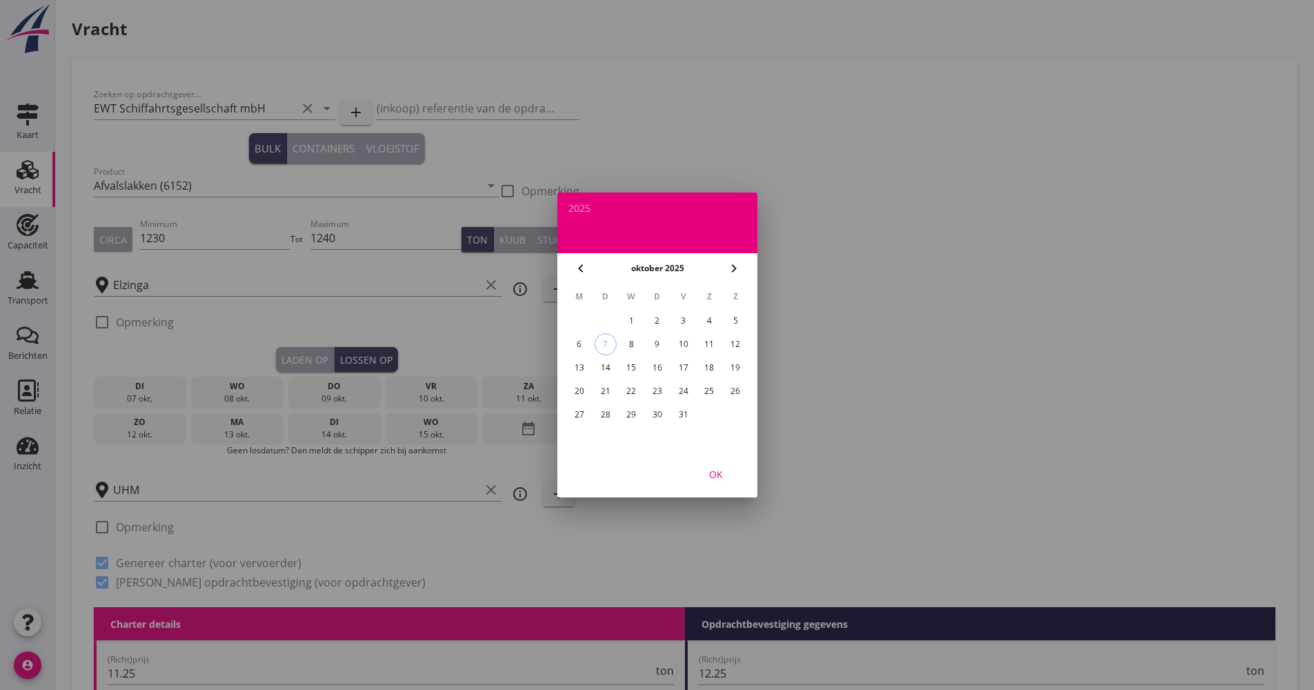
click at [690, 367] on div "17" at bounding box center [683, 368] width 22 height 22
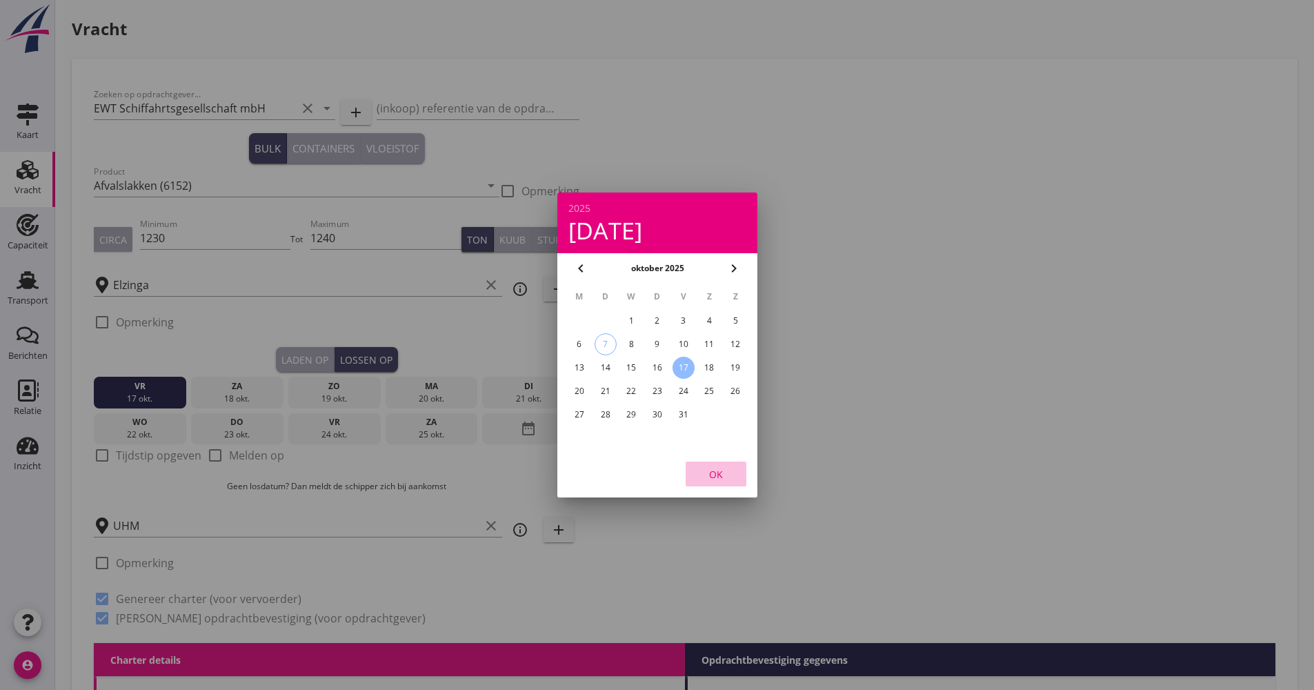
click at [695, 469] on button "OK" at bounding box center [715, 473] width 61 height 25
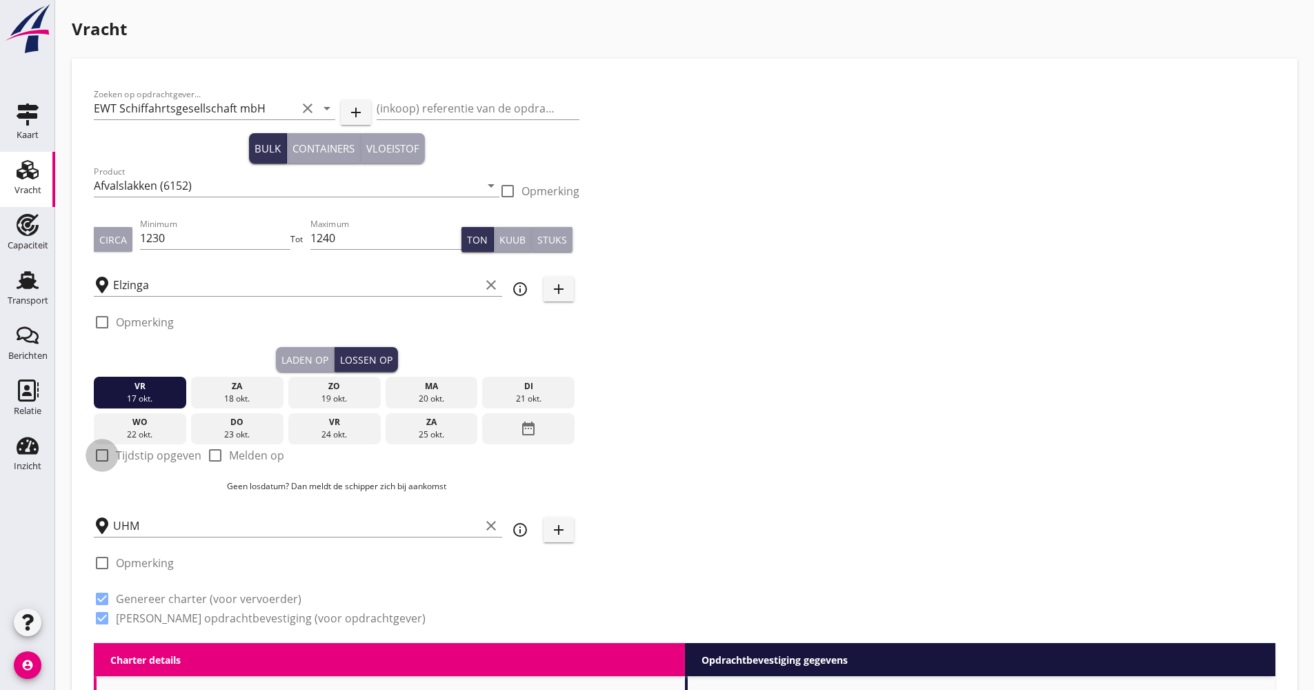
click at [101, 461] on div at bounding box center [101, 454] width 23 height 23
checkbox input "true"
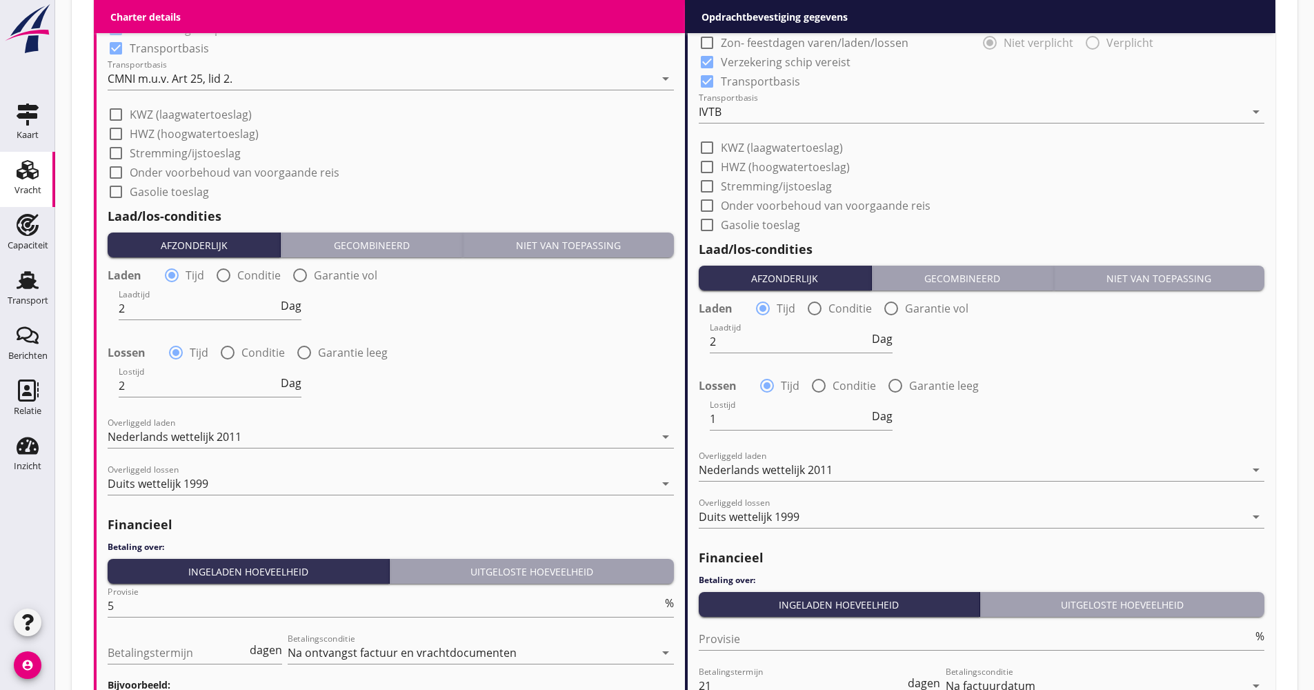
scroll to position [1586, 0]
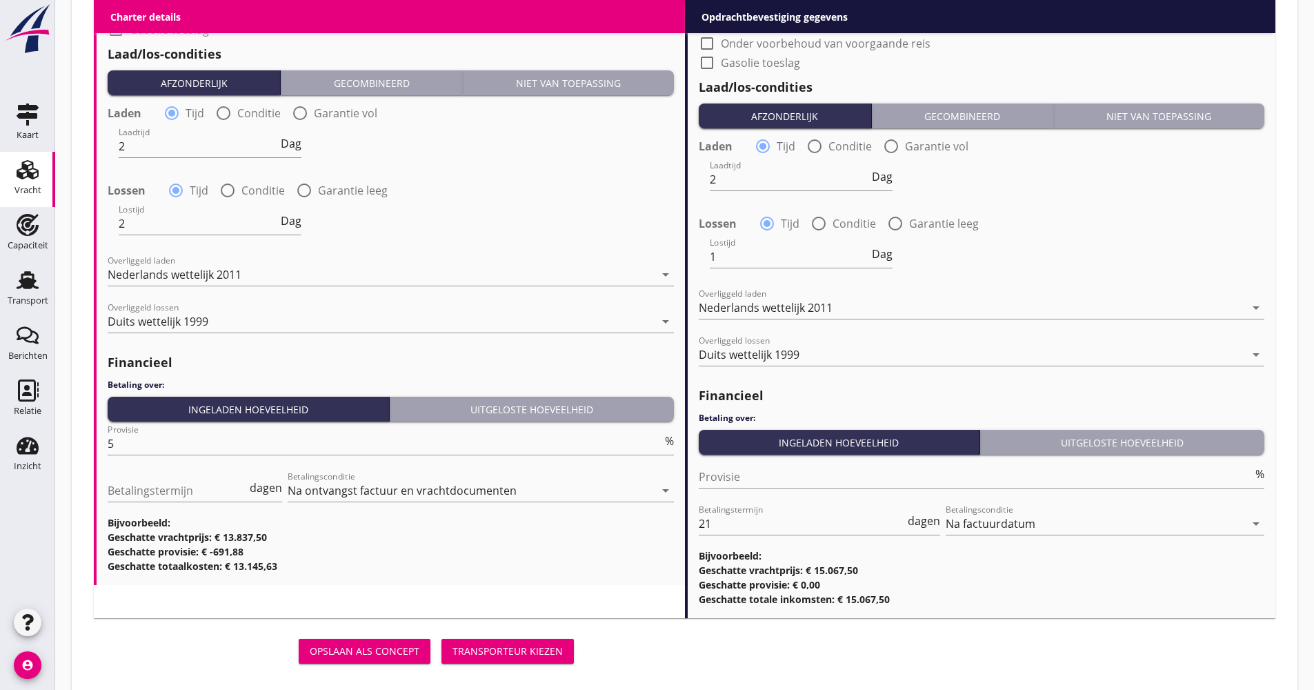
click at [521, 665] on div "Opslaan als concept Transporteur kiezen" at bounding box center [336, 650] width 485 height 33
click at [521, 659] on button "Transporteur kiezen" at bounding box center [507, 651] width 132 height 25
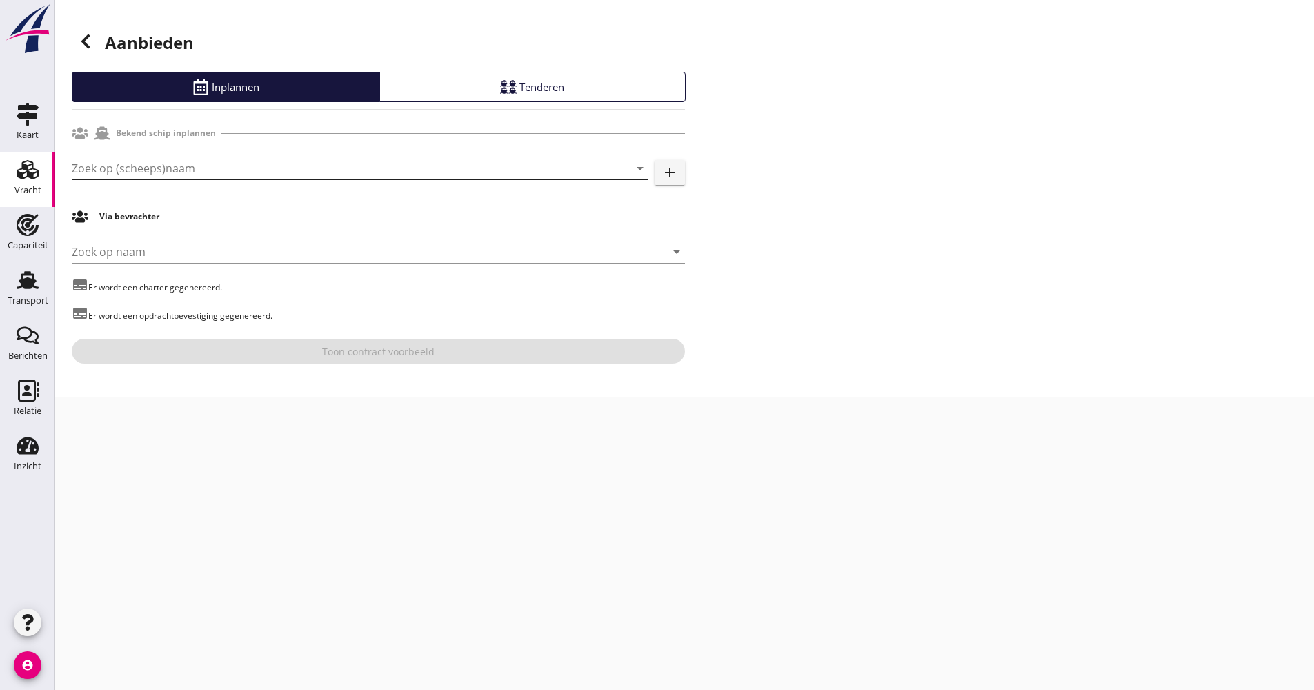
click at [160, 166] on input "Zoek op (scheeps)naam" at bounding box center [341, 168] width 538 height 22
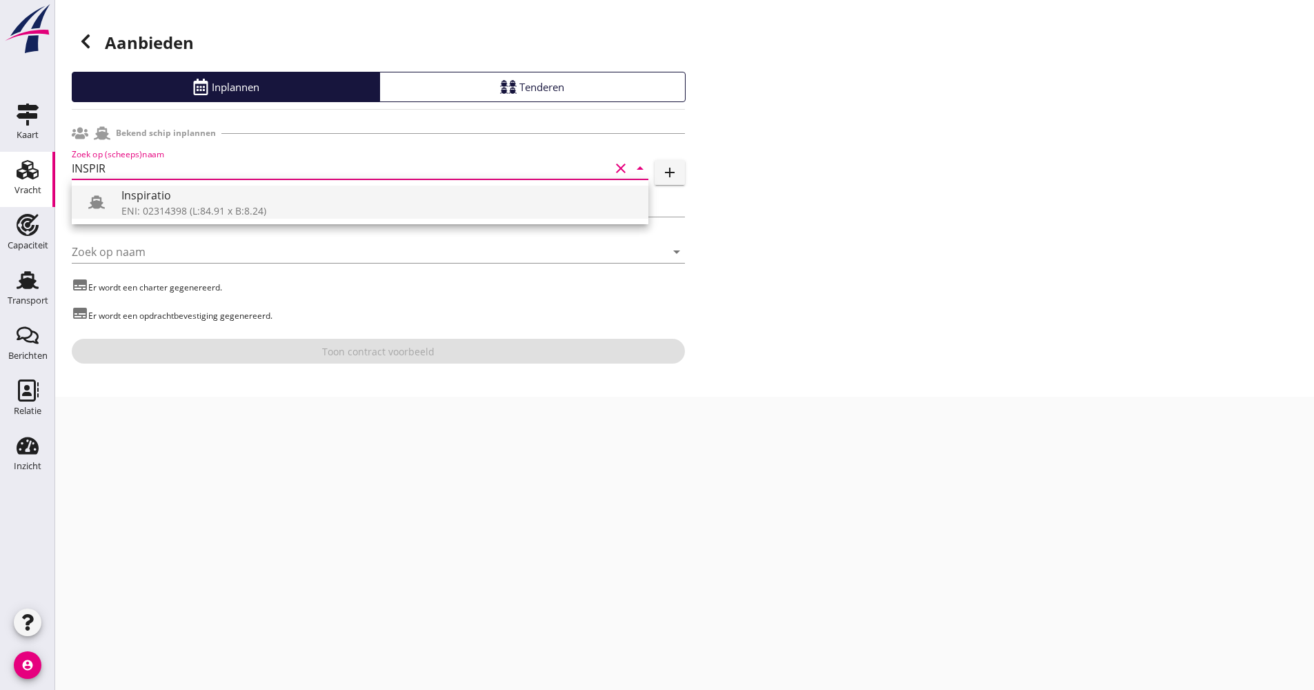
click at [128, 211] on div "ENI: 02314398 (L:84.91 x B:8.24)" at bounding box center [379, 210] width 516 height 14
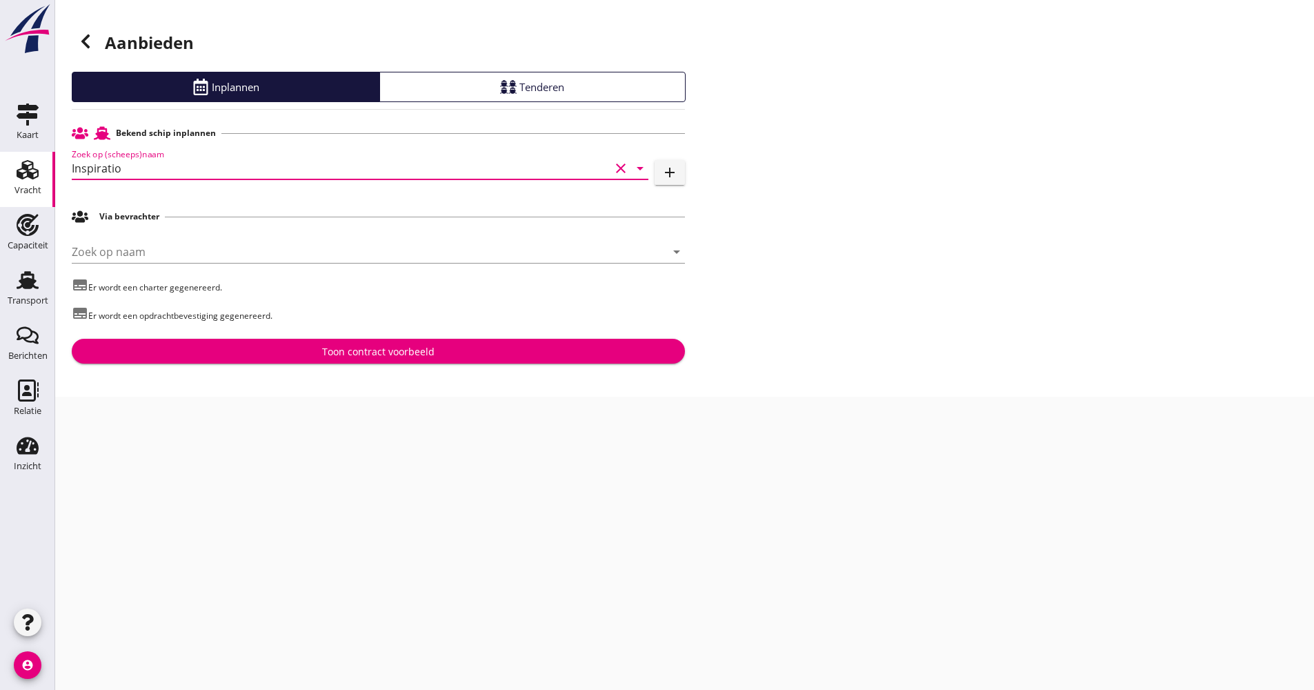
type input "Inspiratio"
click at [234, 373] on div "Aanbieden Inplannen Tenderen Bekend schip inplannen Zoek op (scheeps)naam Inspi…" at bounding box center [684, 198] width 1259 height 397
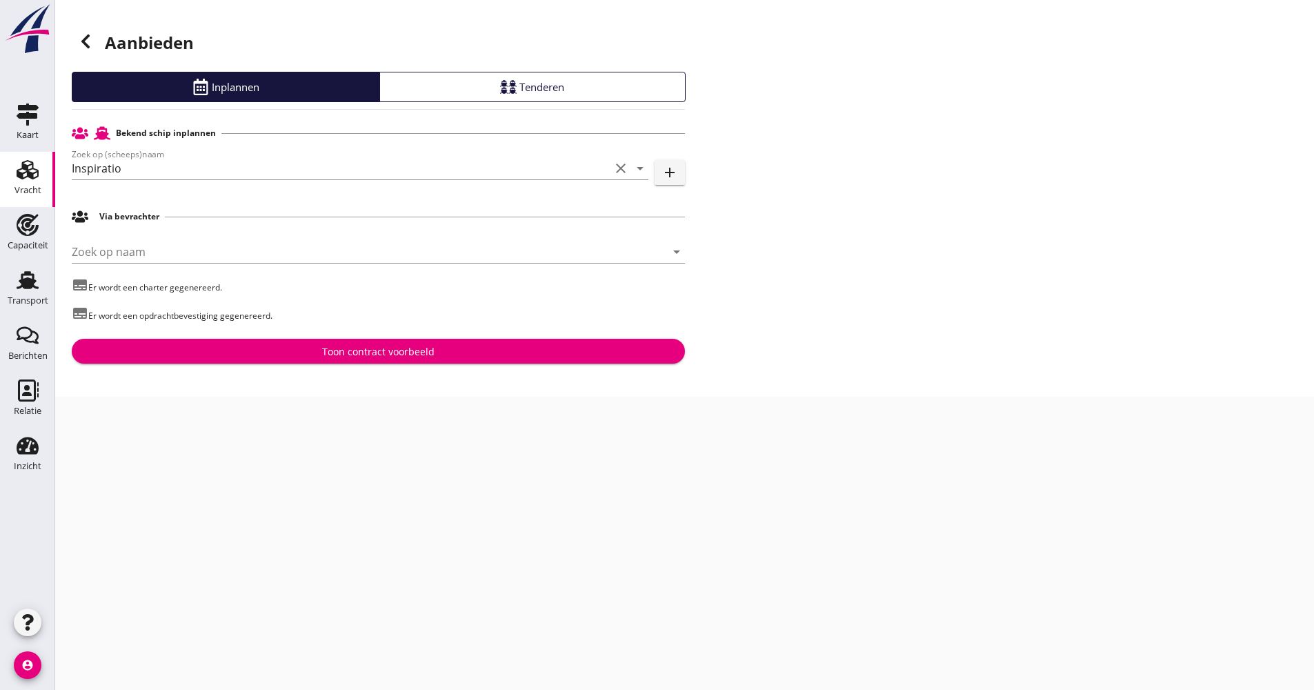
click at [237, 359] on button "Toon contract voorbeeld" at bounding box center [378, 351] width 613 height 25
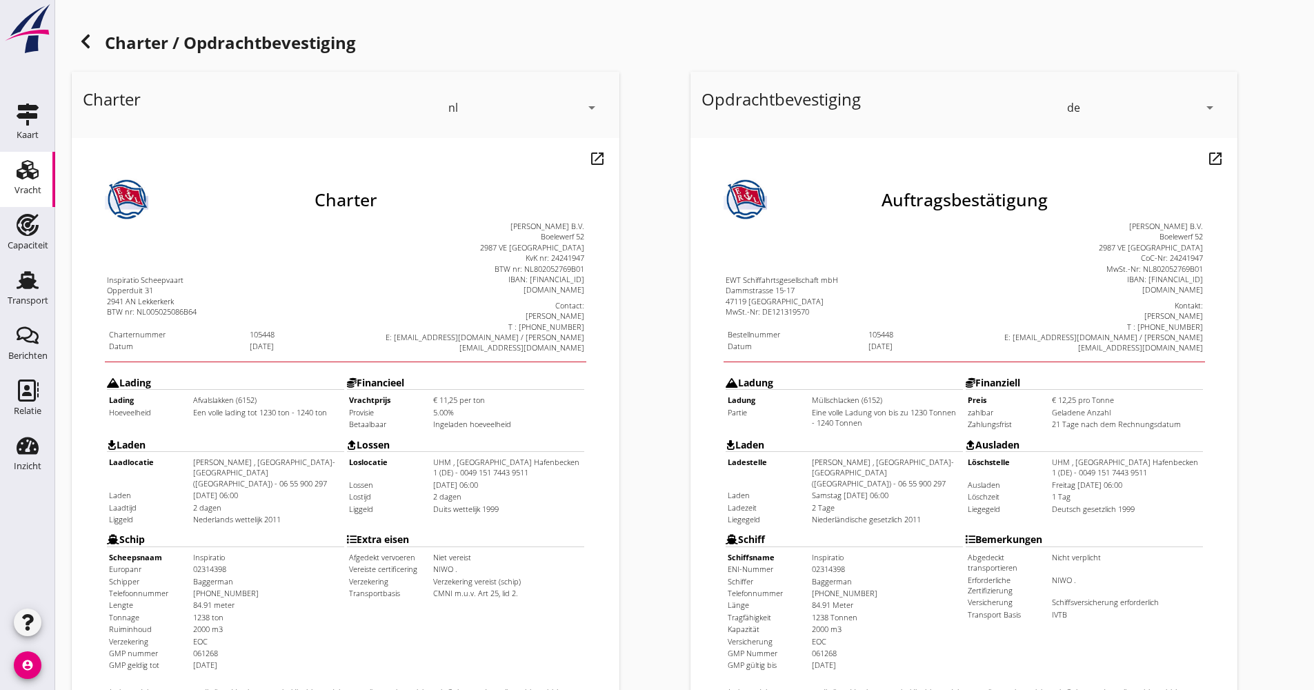
click at [649, 397] on div "Charter nl arrow_drop_down open_in_new Pas aan Download concept email" at bounding box center [375, 515] width 619 height 899
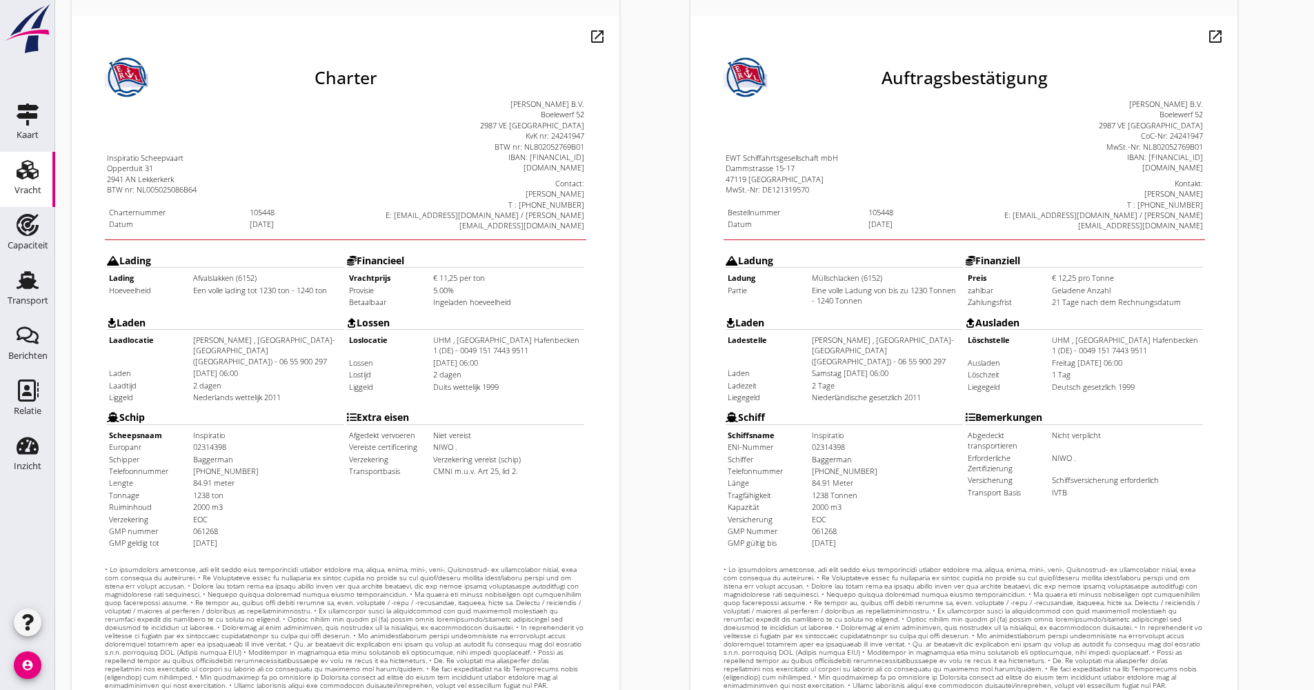
scroll to position [276, 0]
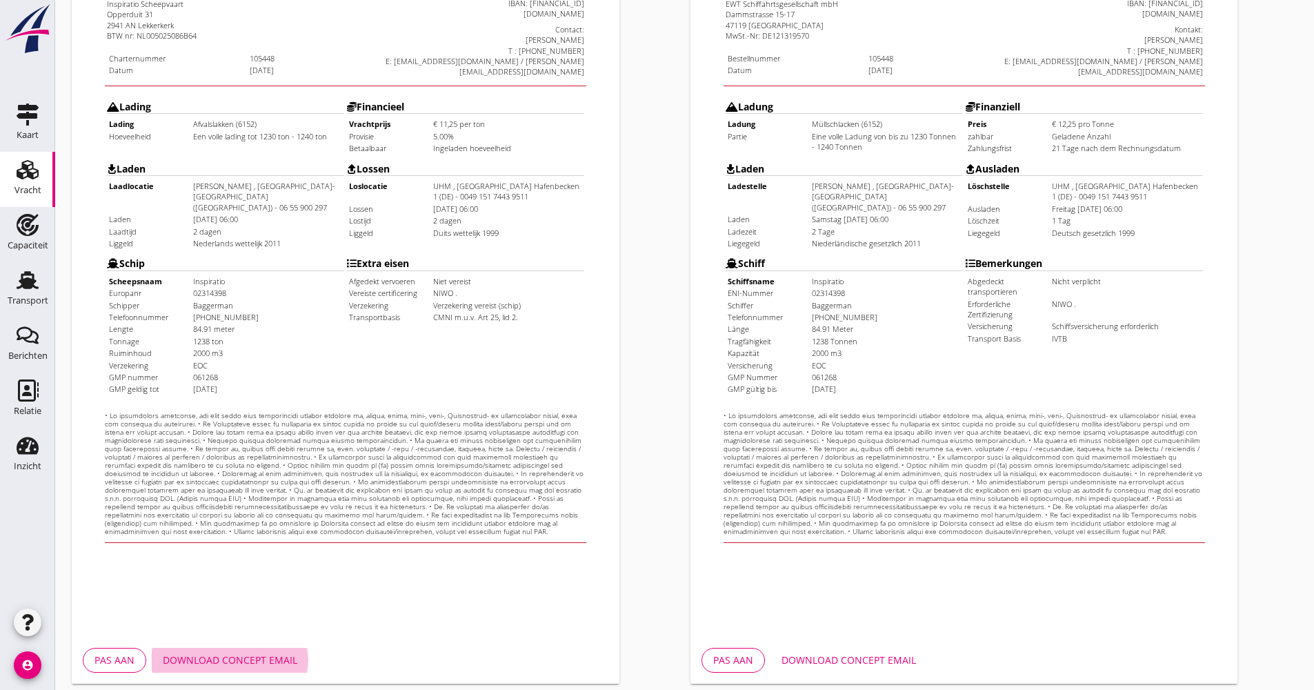
click at [266, 656] on div "Download concept email" at bounding box center [230, 659] width 134 height 14
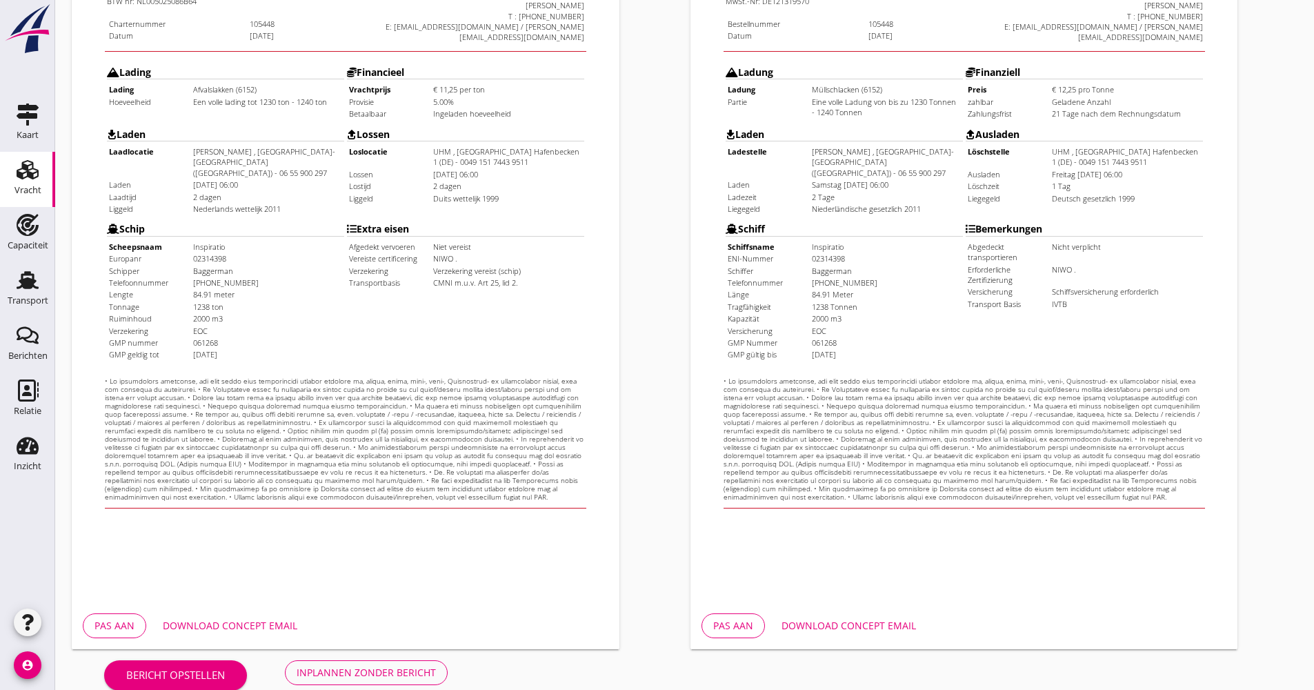
scroll to position [332, 0]
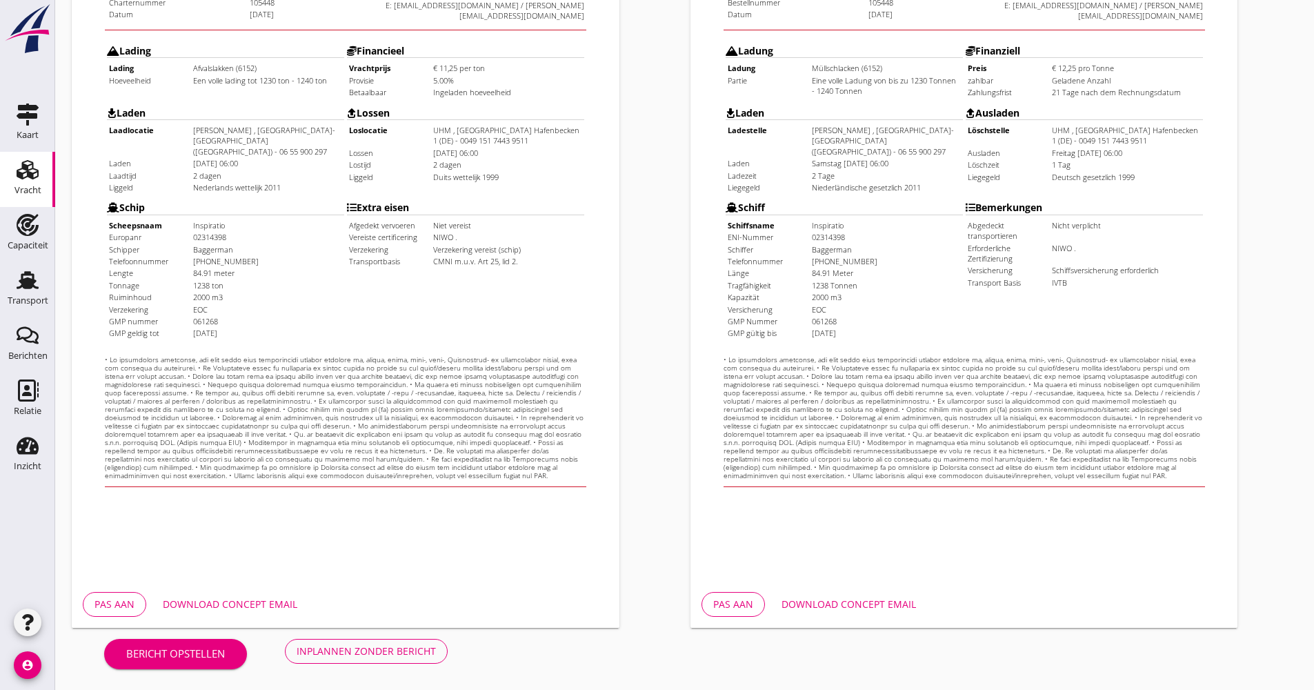
click at [357, 650] on div "Inplannen zonder bericht" at bounding box center [366, 650] width 139 height 14
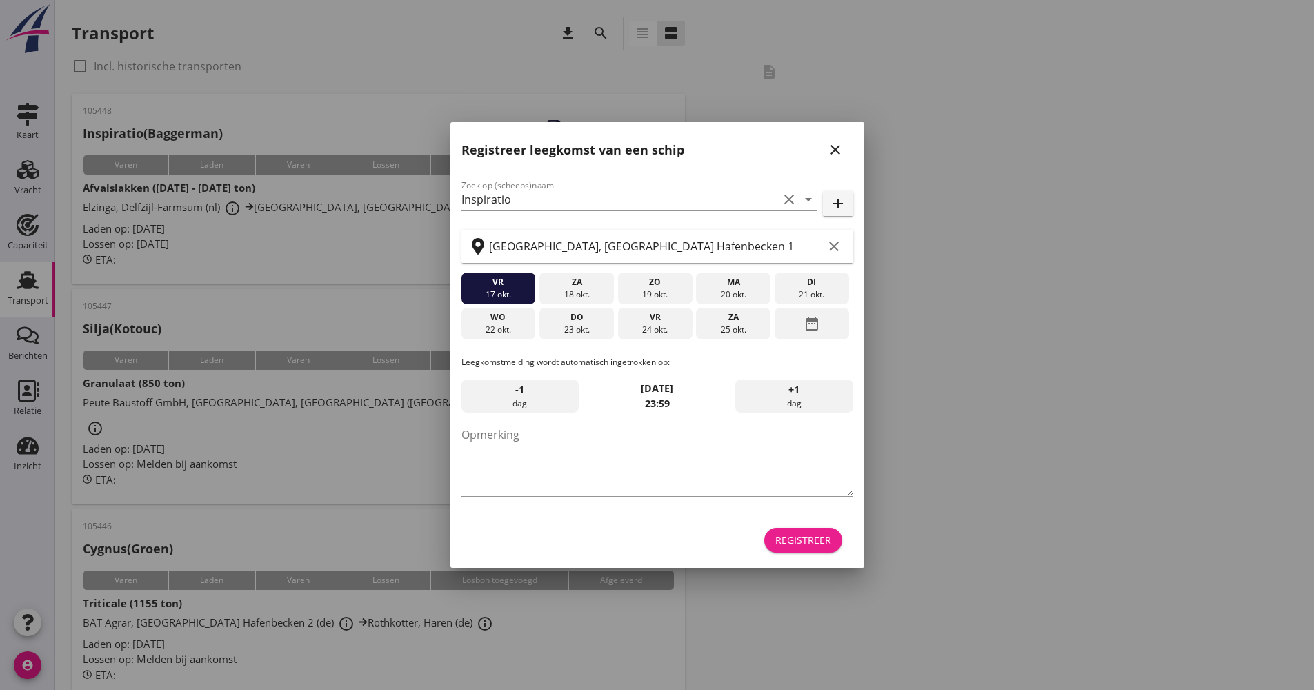
click at [819, 534] on div "Registreer" at bounding box center [803, 539] width 56 height 14
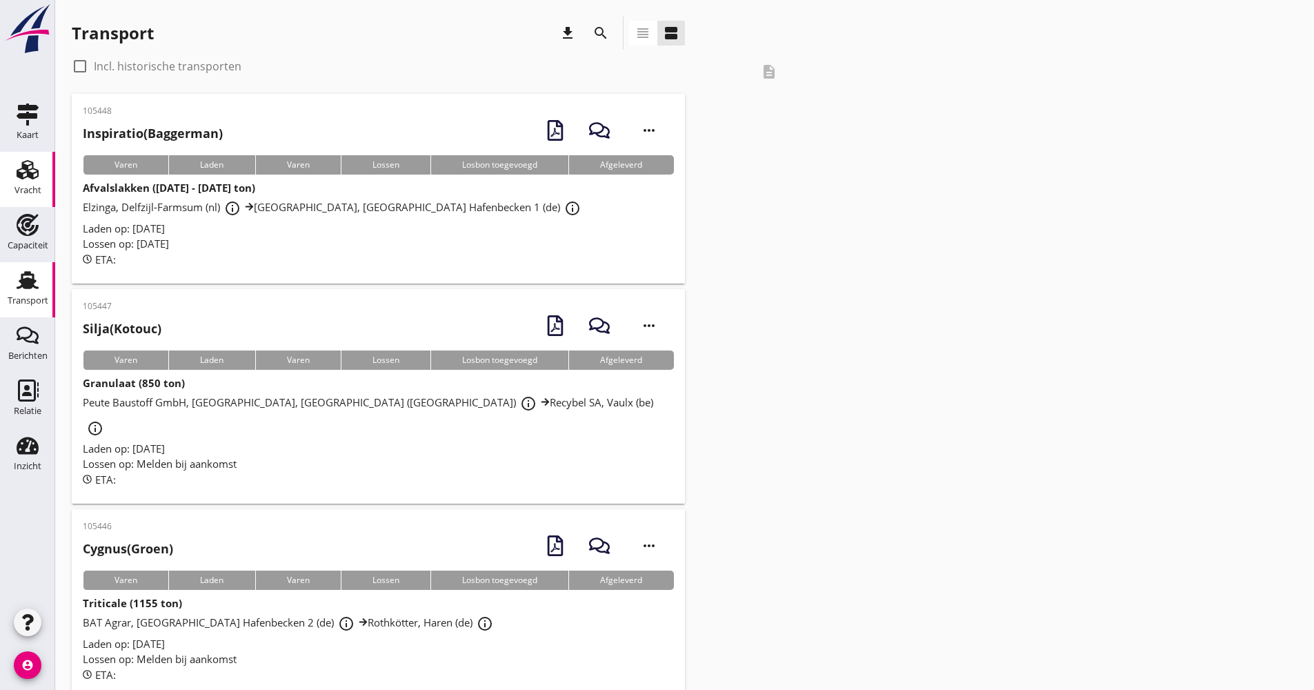
click at [34, 179] on use at bounding box center [28, 169] width 22 height 19
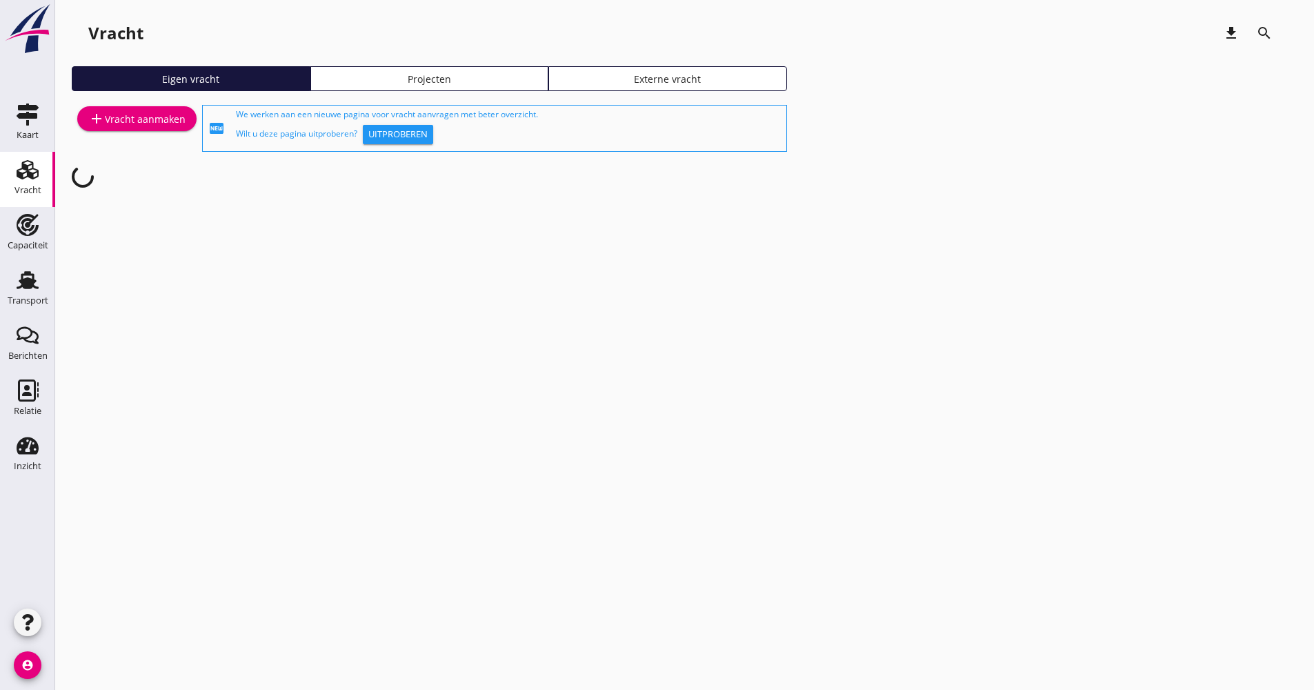
click at [163, 122] on div "add Vracht aanmaken" at bounding box center [136, 118] width 97 height 17
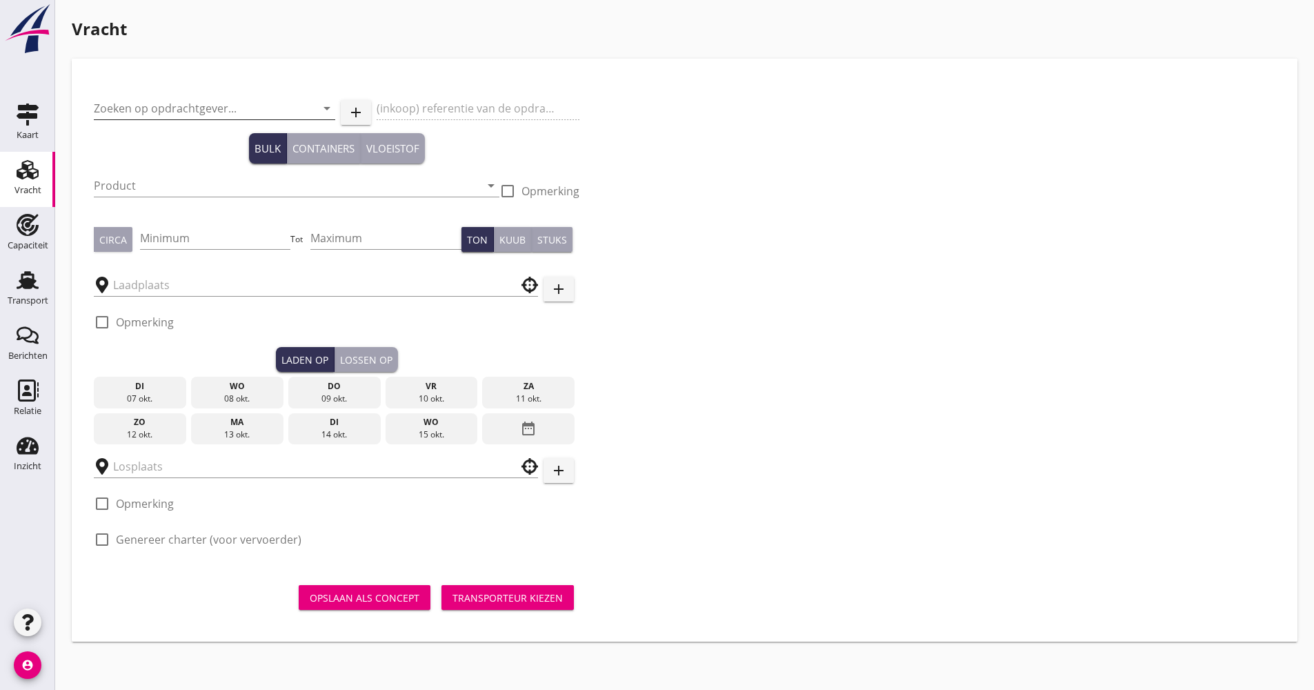
click at [214, 114] on input "Zoeken op opdrachtgever..." at bounding box center [195, 108] width 203 height 22
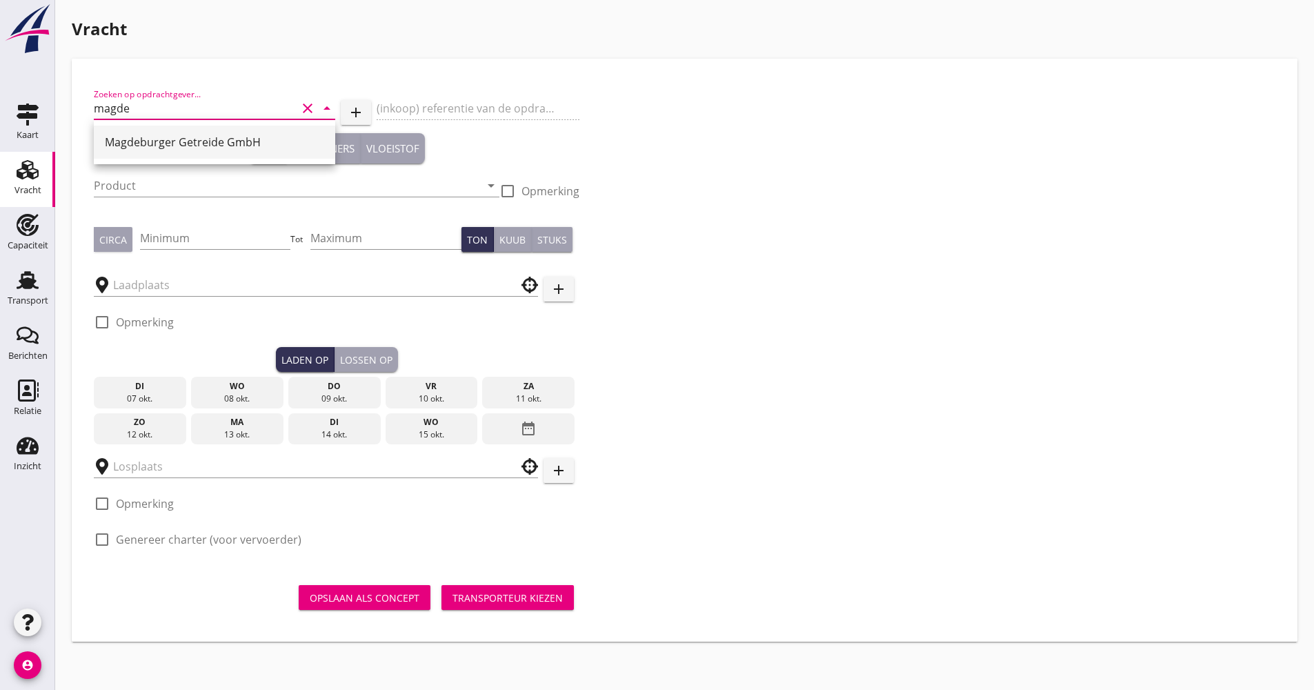
click at [158, 146] on div "Magdeburger Getreide GmbH" at bounding box center [214, 142] width 219 height 17
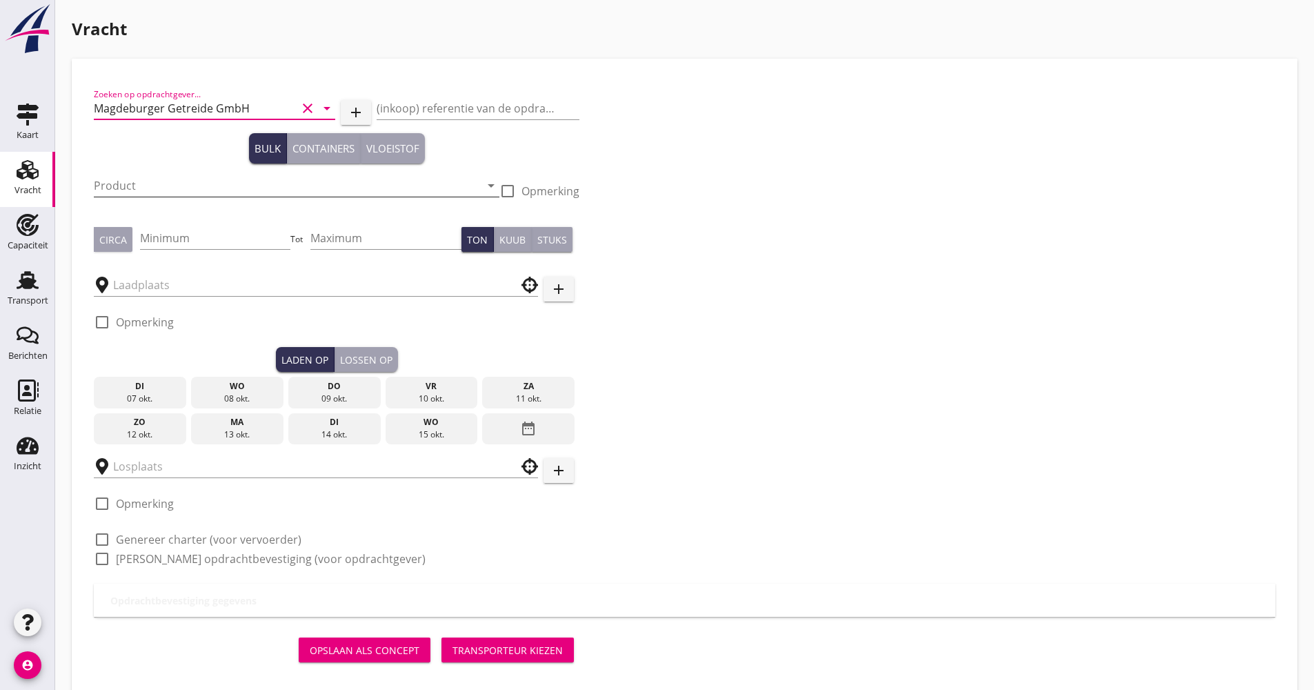
type input "Magdeburger Getreide GmbH"
click at [155, 178] on input "Product" at bounding box center [287, 185] width 386 height 22
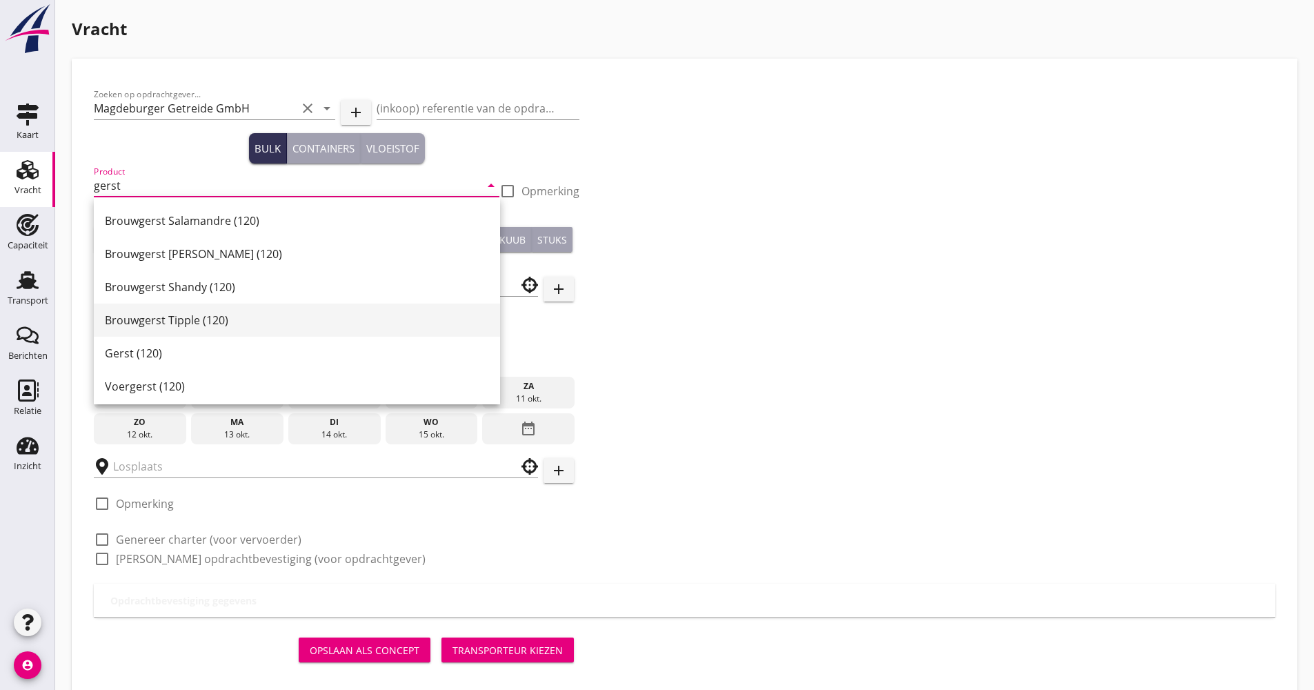
scroll to position [433, 0]
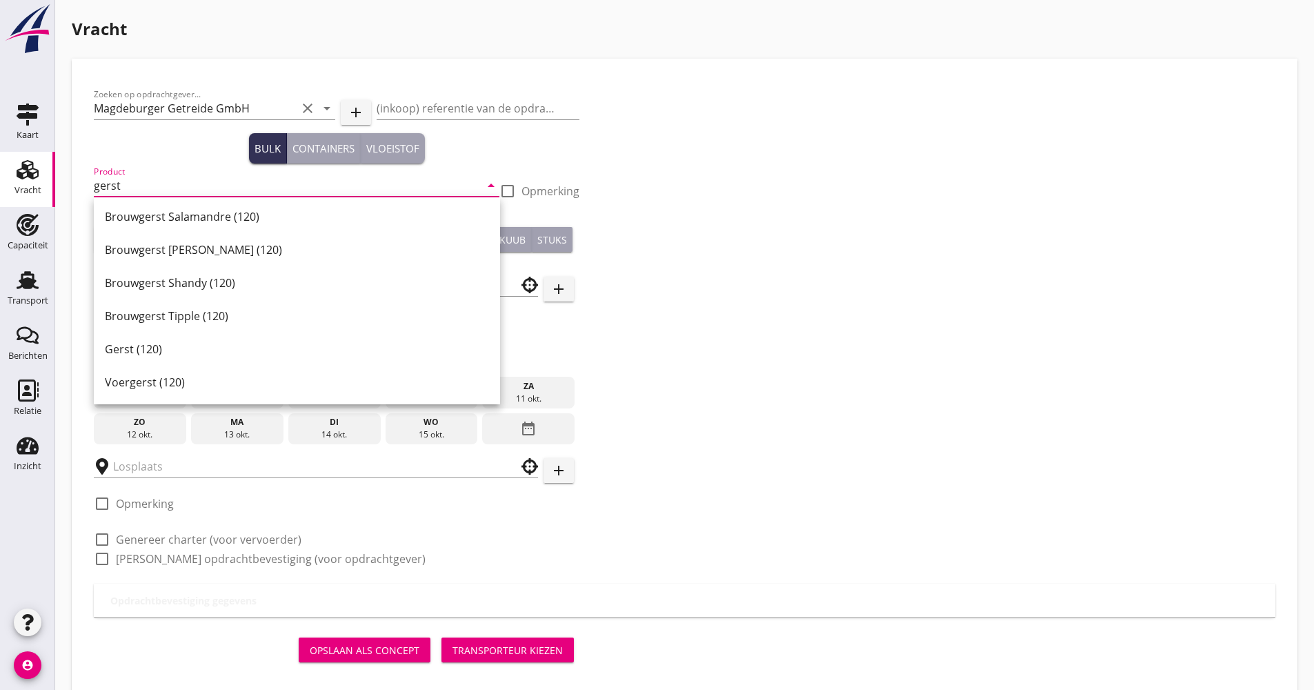
click at [163, 341] on div "Gerst (120)" at bounding box center [297, 349] width 384 height 17
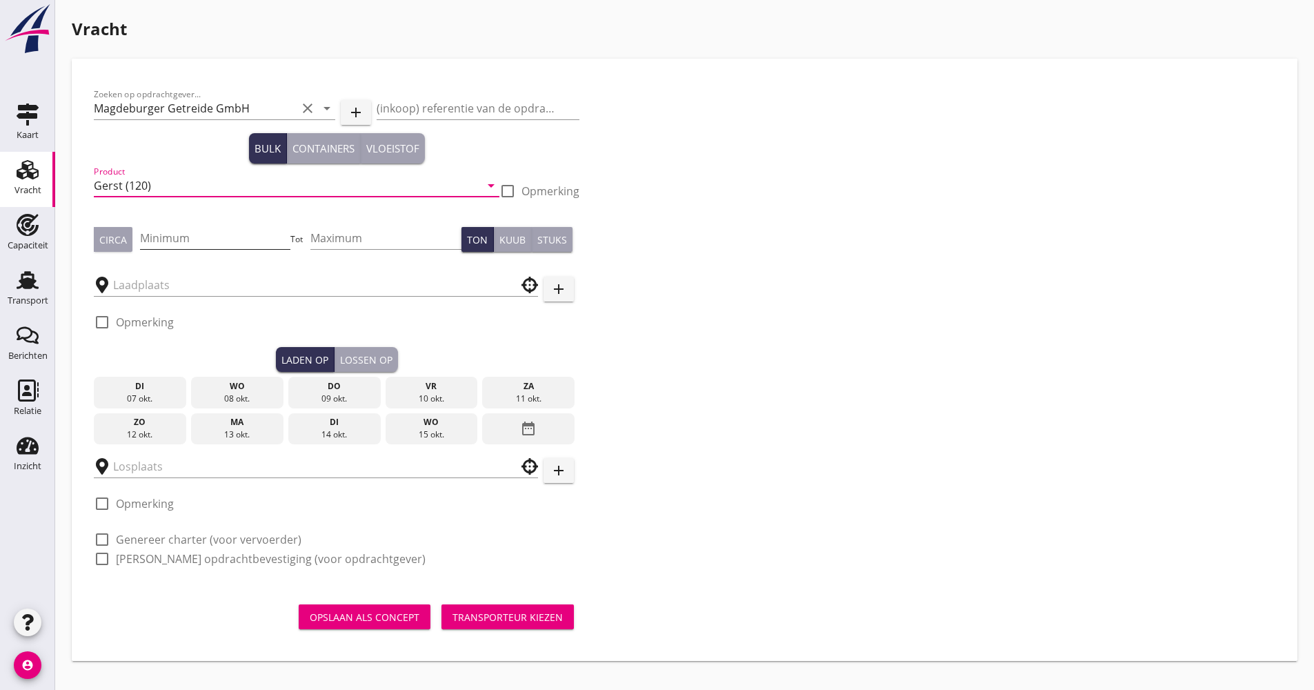
type input "Gerst (120)"
click at [193, 234] on input "Minimum" at bounding box center [215, 238] width 151 height 22
type input "1050"
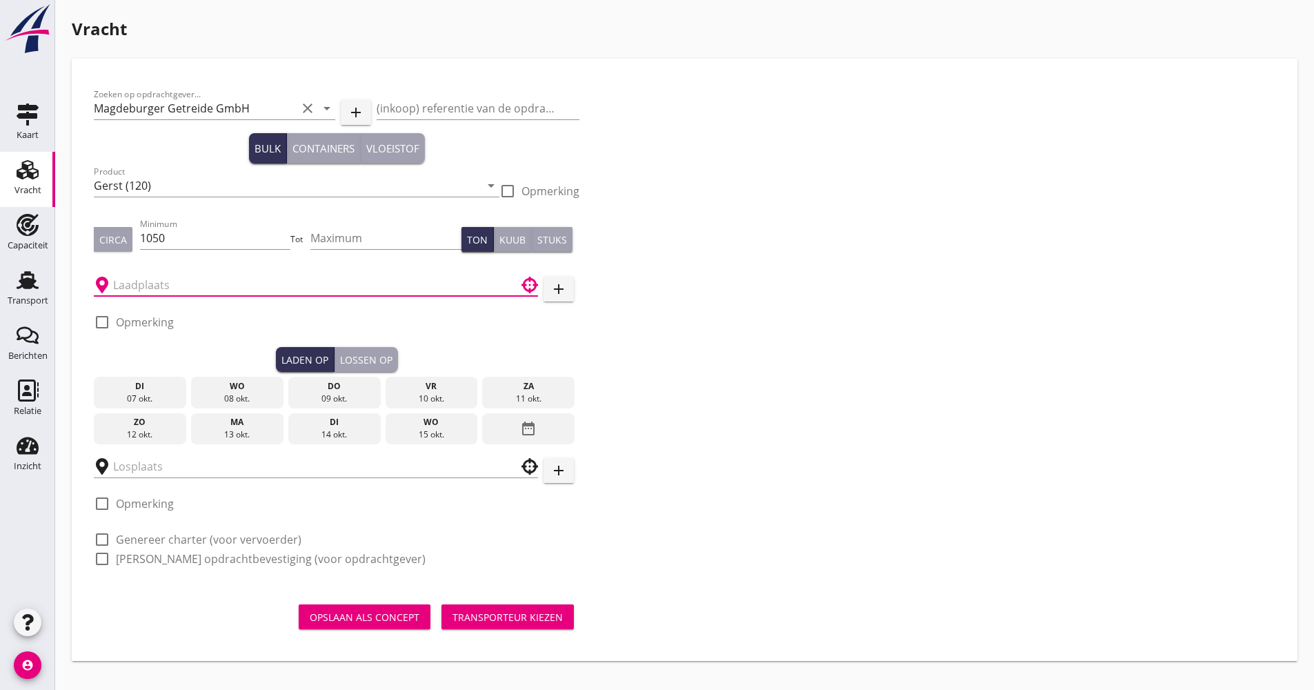
click at [190, 288] on input "text" at bounding box center [306, 285] width 386 height 22
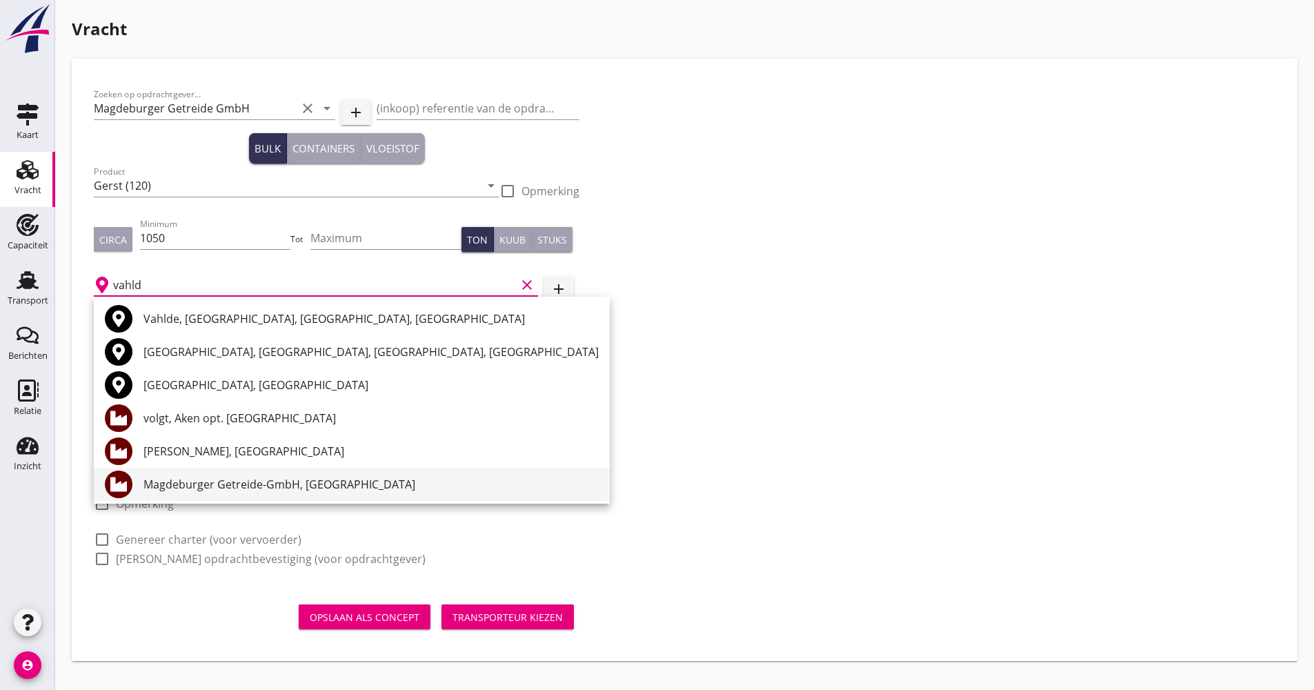
click at [227, 483] on div "Magdeburger Getreide-GmbH, [GEOGRAPHIC_DATA]" at bounding box center [370, 484] width 455 height 17
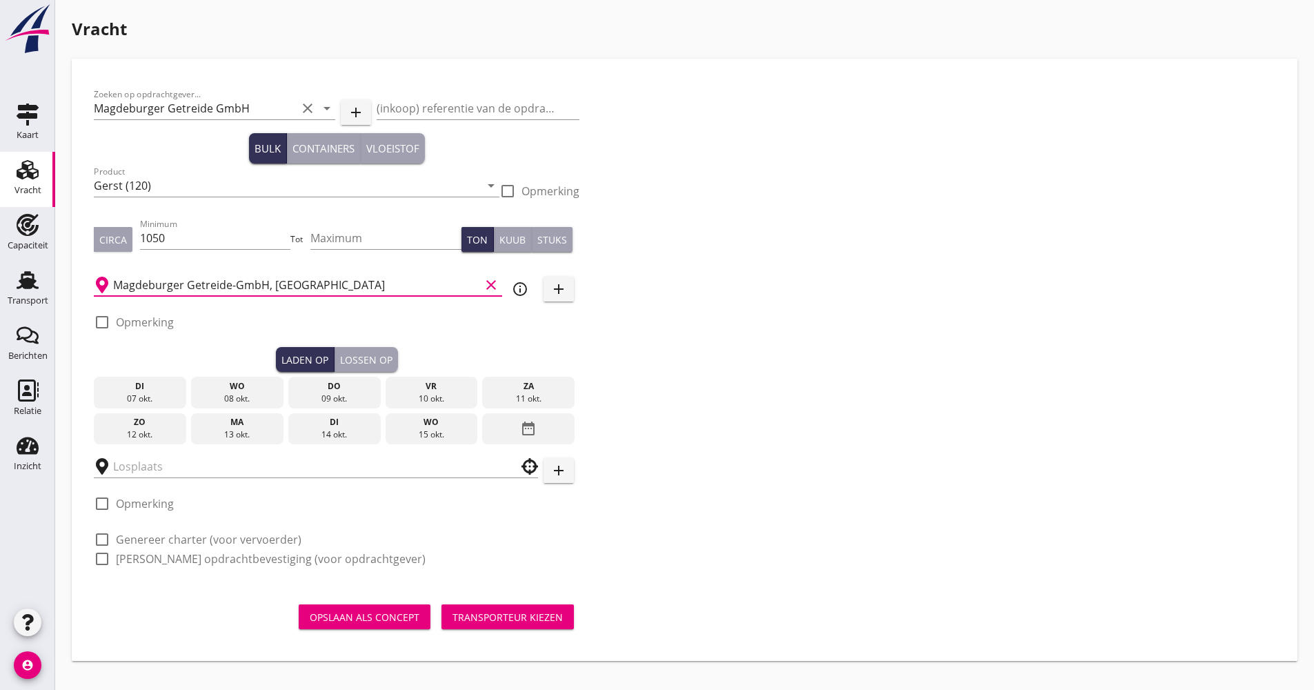
type input "Magdeburger Getreide-GmbH, [GEOGRAPHIC_DATA]"
click at [523, 427] on icon "date_range" at bounding box center [528, 428] width 17 height 25
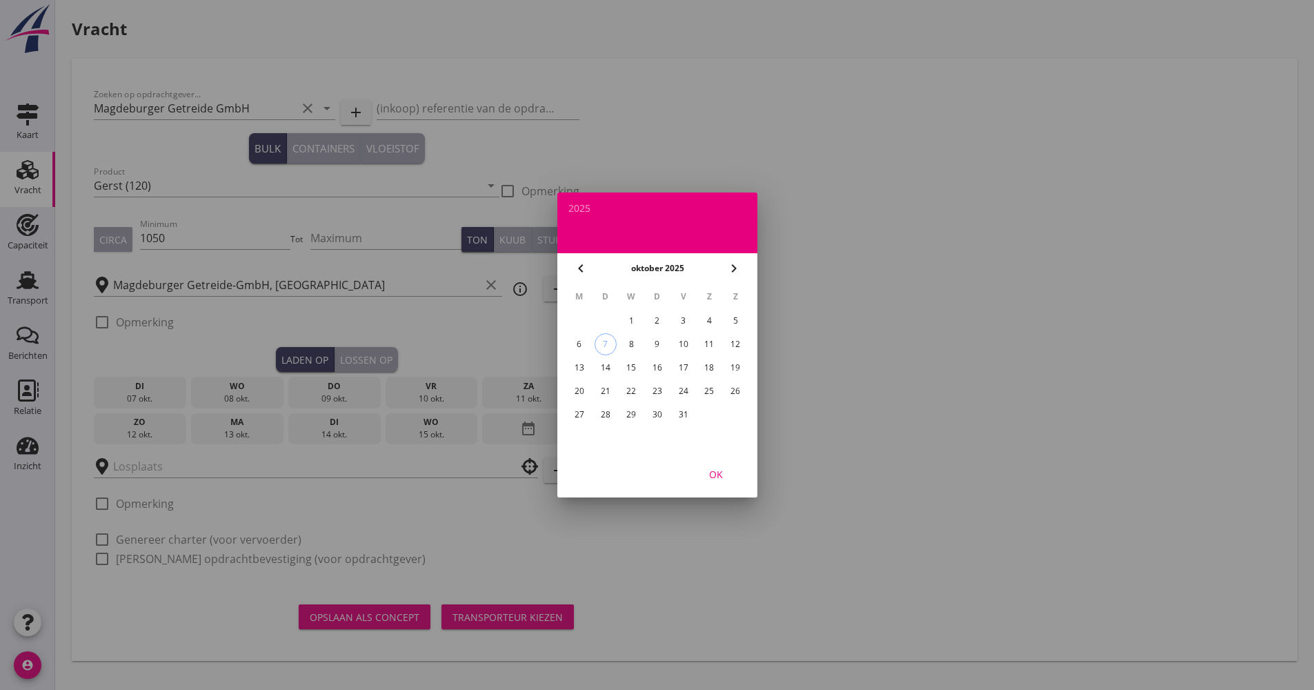
click at [586, 394] on div "20" at bounding box center [579, 391] width 22 height 22
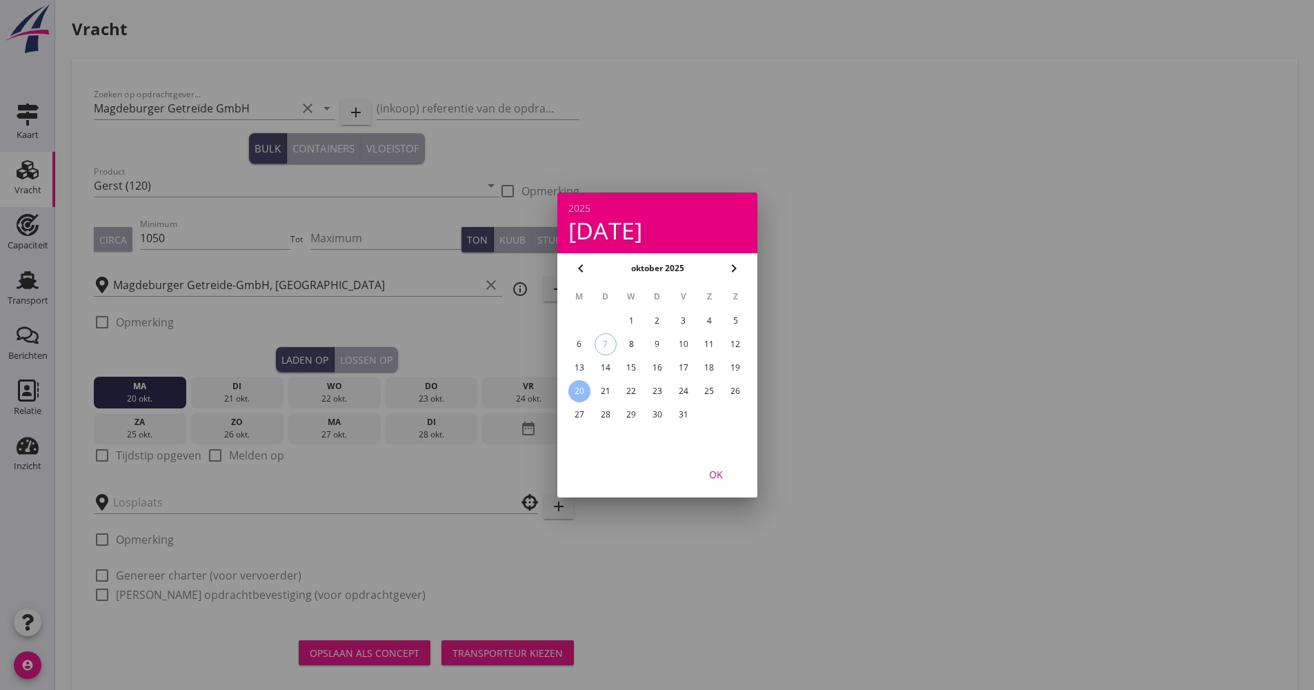
click at [712, 472] on div "OK" at bounding box center [715, 474] width 39 height 14
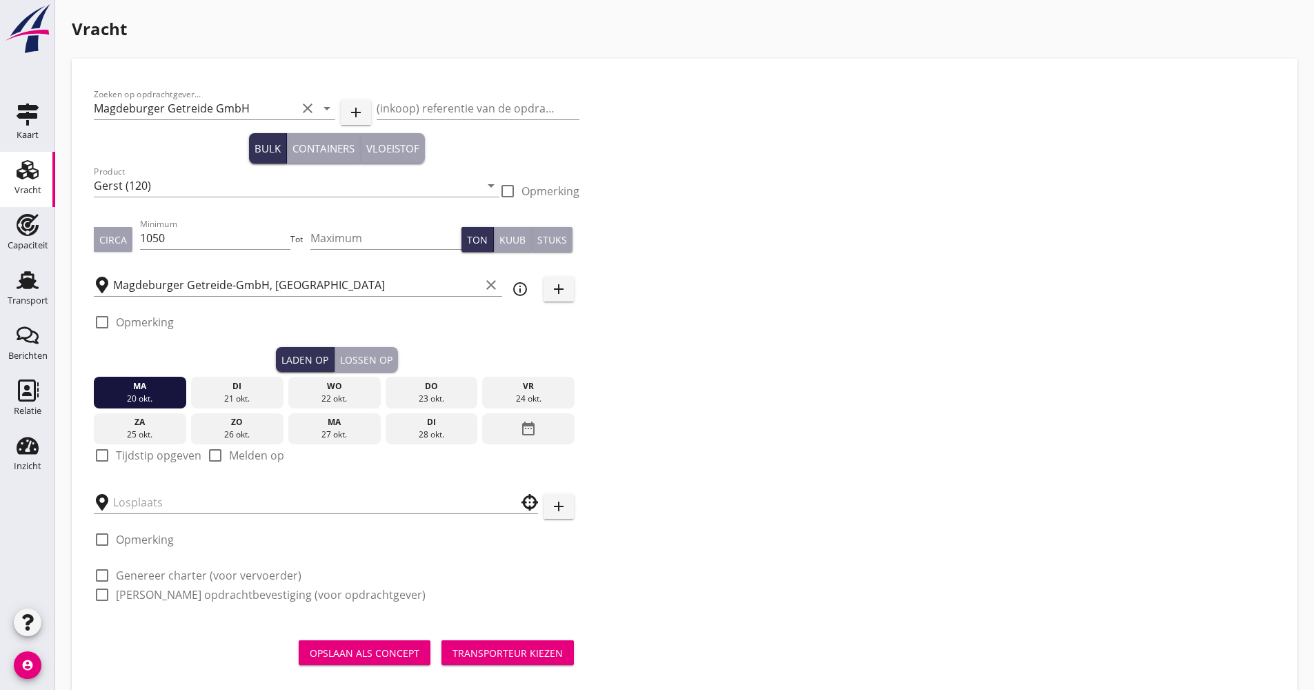
click at [157, 445] on div "check_box_outline_blank Tijdstip opgeven" at bounding box center [148, 462] width 108 height 36
click at [156, 454] on label "Tijdstip opgeven" at bounding box center [159, 455] width 86 height 14
checkbox input "true"
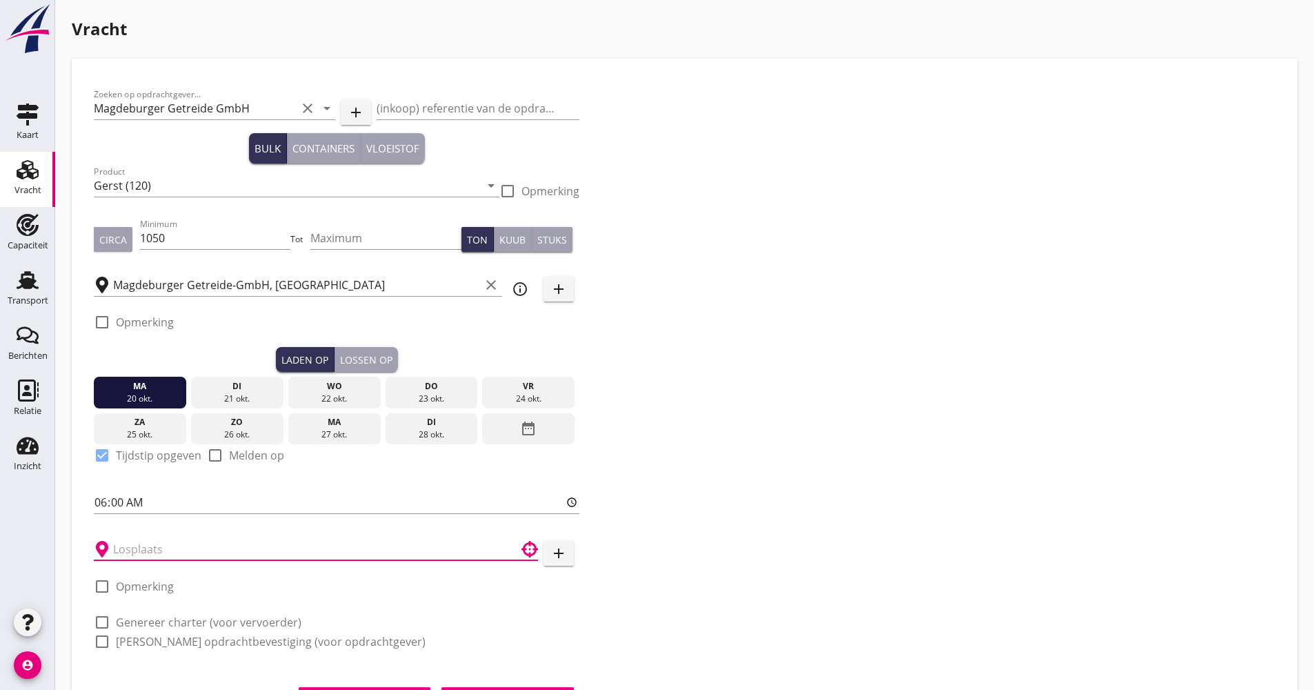
click at [190, 554] on input "text" at bounding box center [306, 549] width 386 height 22
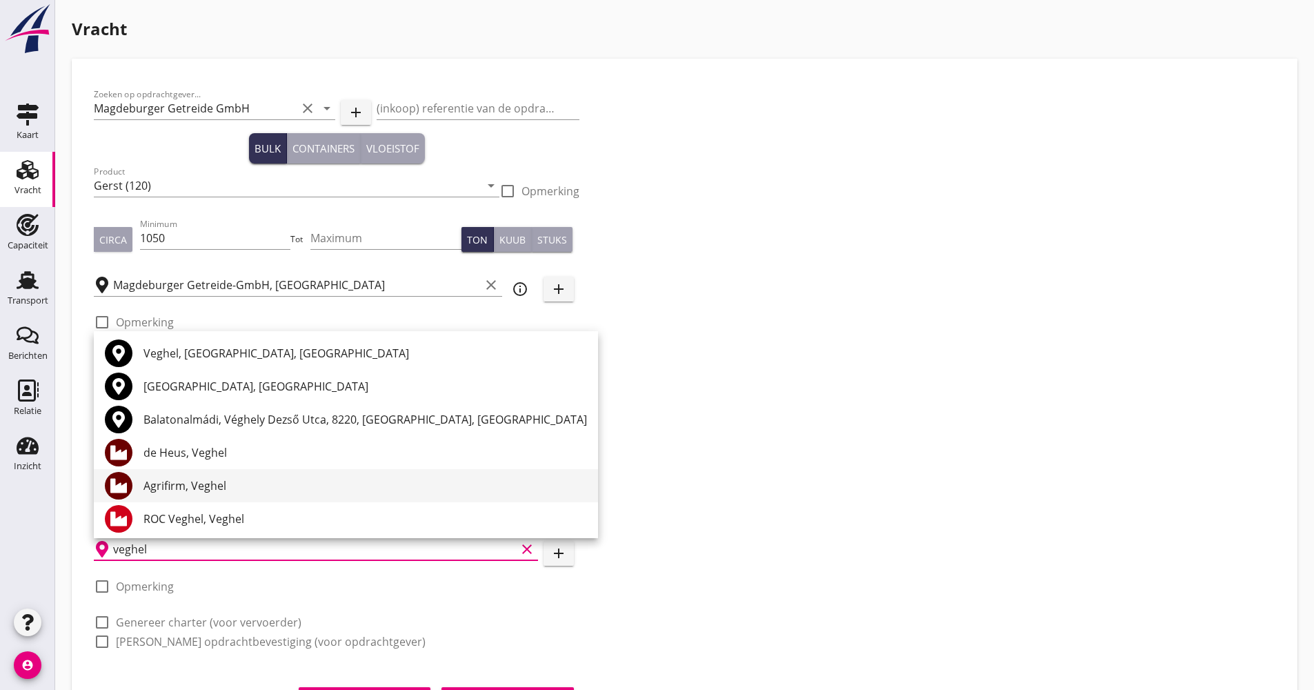
click at [203, 477] on div "Agrifirm, Veghel" at bounding box center [364, 485] width 443 height 33
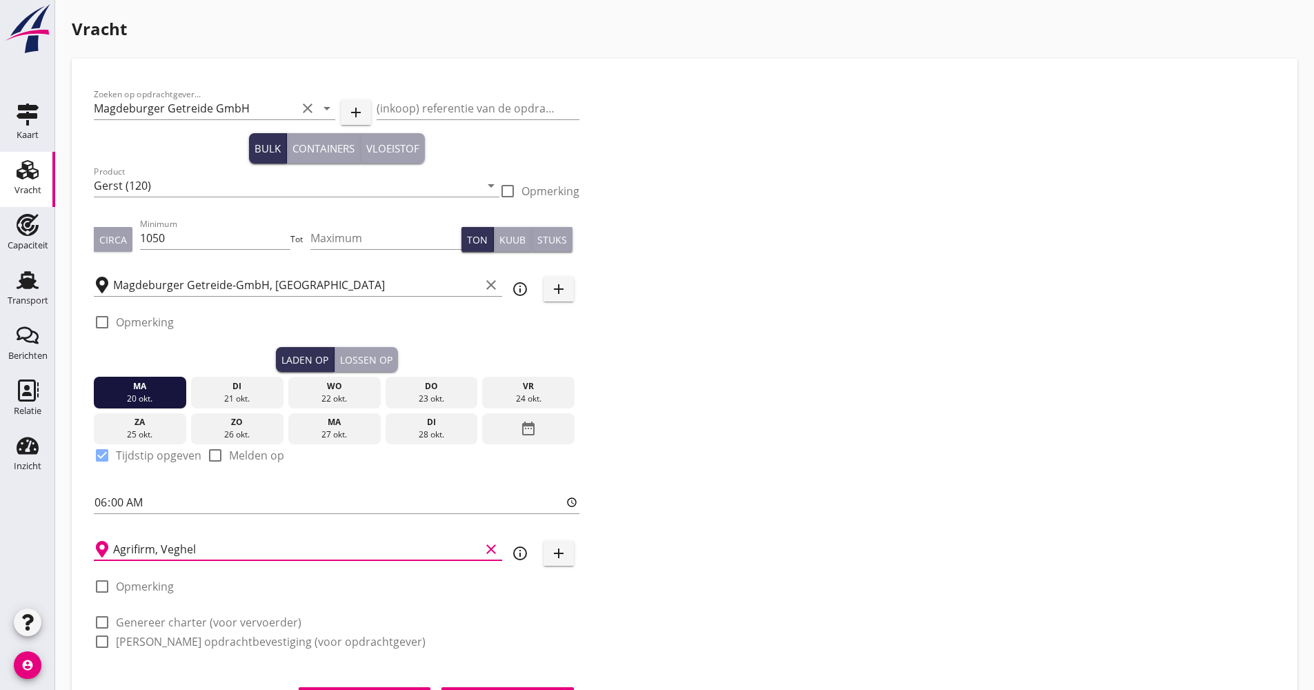
type input "Agrifirm, Veghel"
click at [512, 552] on icon "info_outline" at bounding box center [520, 553] width 17 height 17
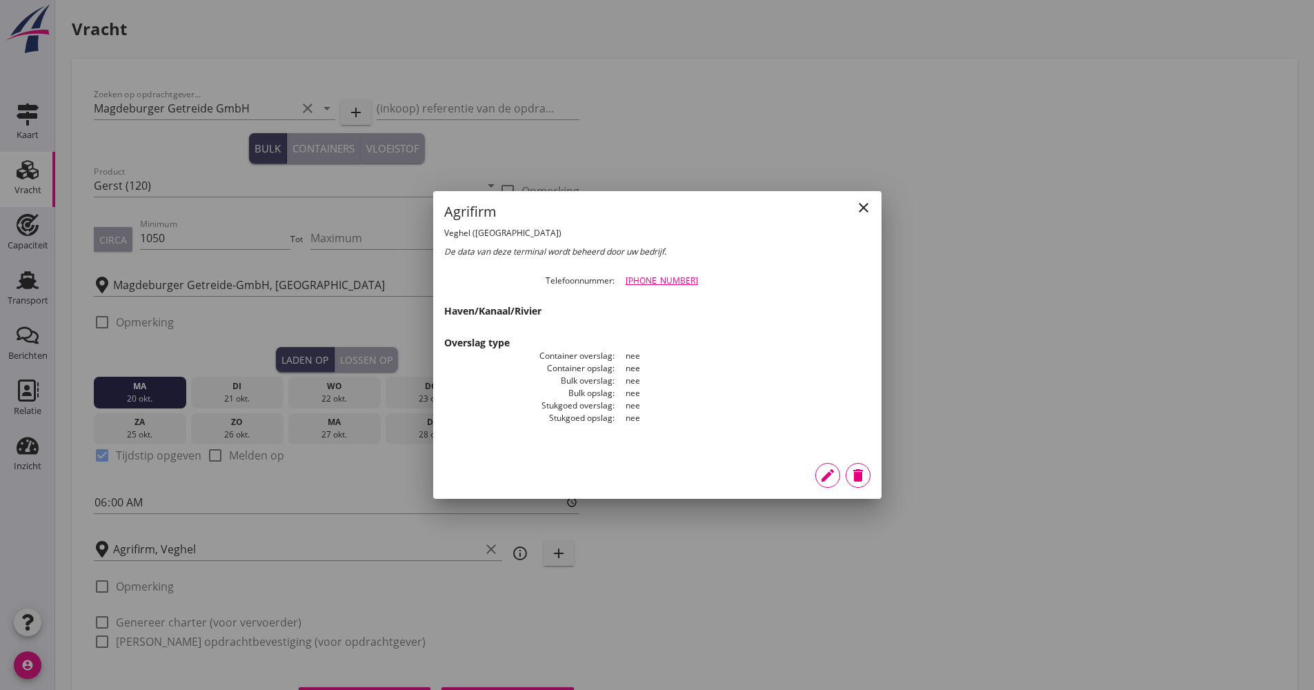
drag, startPoint x: 704, startPoint y: 284, endPoint x: 618, endPoint y: 289, distance: 86.3
click at [618, 289] on div "close Agrifirm Veghel ([GEOGRAPHIC_DATA]) De data van deze terminal wordt behee…" at bounding box center [657, 321] width 448 height 260
drag, startPoint x: 618, startPoint y: 289, endPoint x: 706, endPoint y: 280, distance: 88.7
click at [702, 280] on div "[PHONE_NUMBER]" at bounding box center [747, 280] width 245 height 12
drag, startPoint x: 705, startPoint y: 280, endPoint x: 628, endPoint y: 283, distance: 78.0
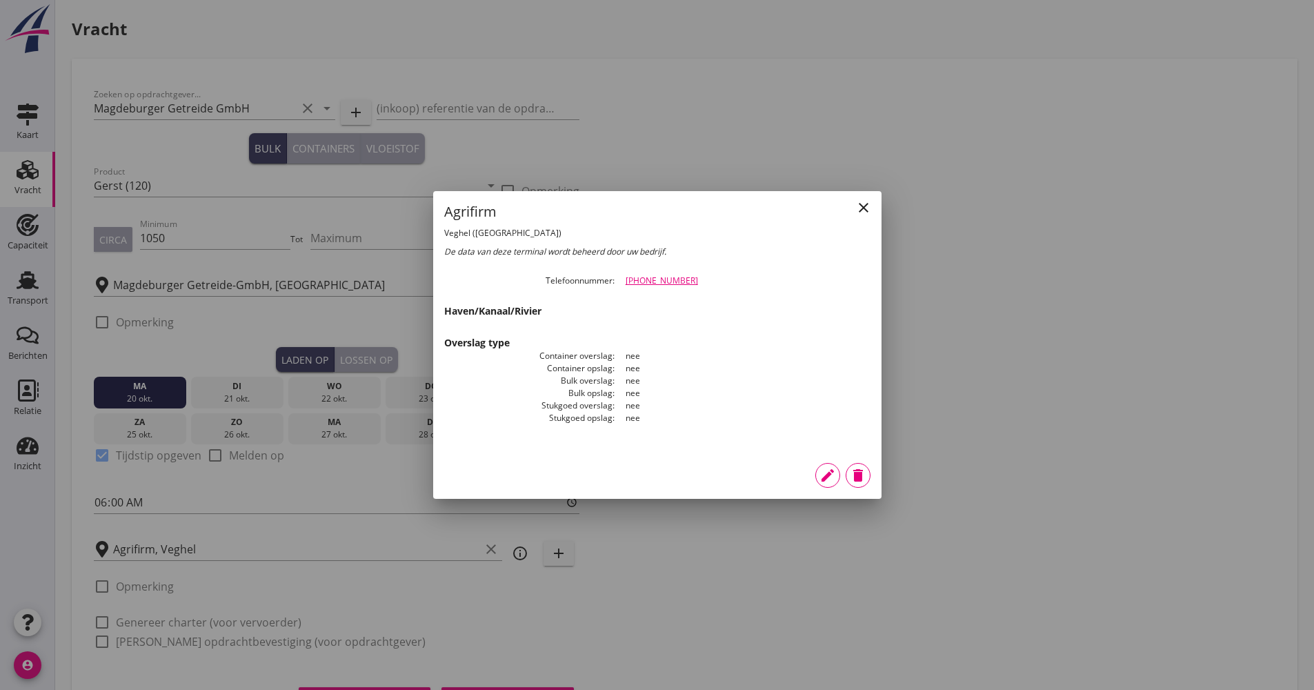
click at [628, 283] on div "[PHONE_NUMBER]" at bounding box center [747, 280] width 245 height 12
copy link "[PHONE_NUMBER]"
click at [863, 214] on icon "close" at bounding box center [863, 207] width 17 height 17
